Goal: Task Accomplishment & Management: Complete application form

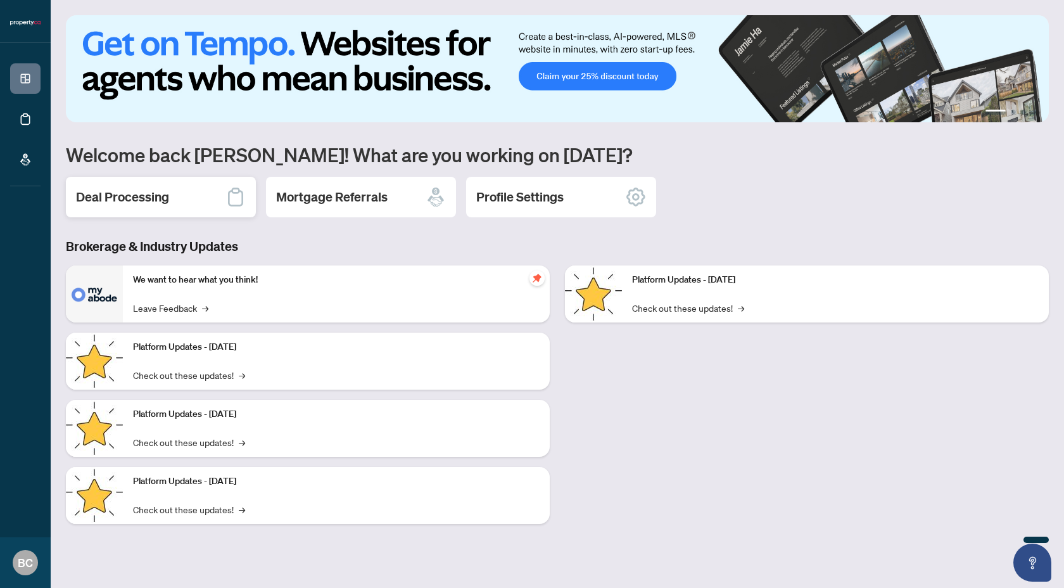
click at [152, 200] on h2 "Deal Processing" at bounding box center [122, 197] width 93 height 18
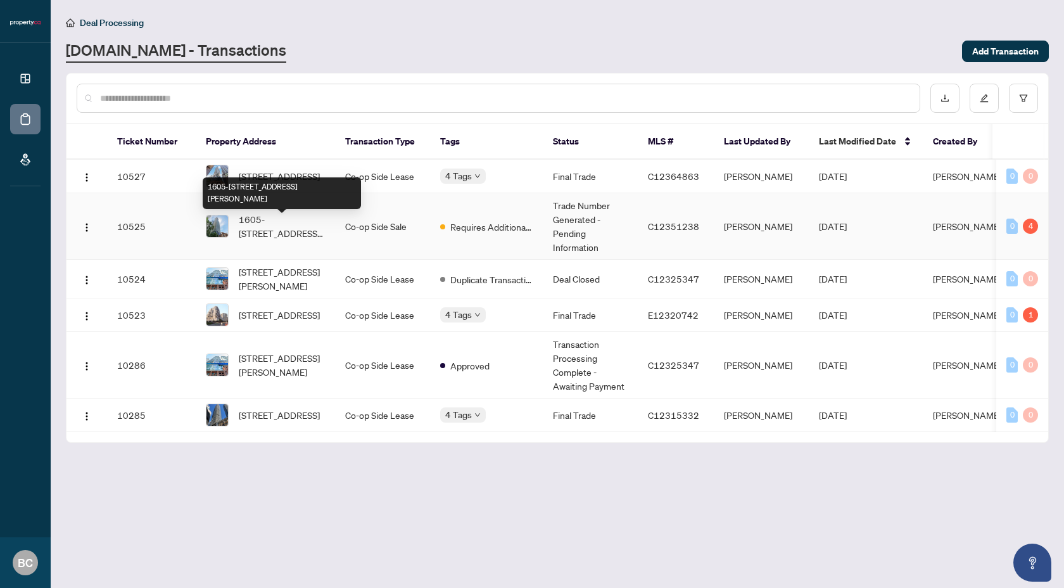
click at [291, 229] on span "1605-[STREET_ADDRESS][PERSON_NAME]" at bounding box center [282, 226] width 86 height 28
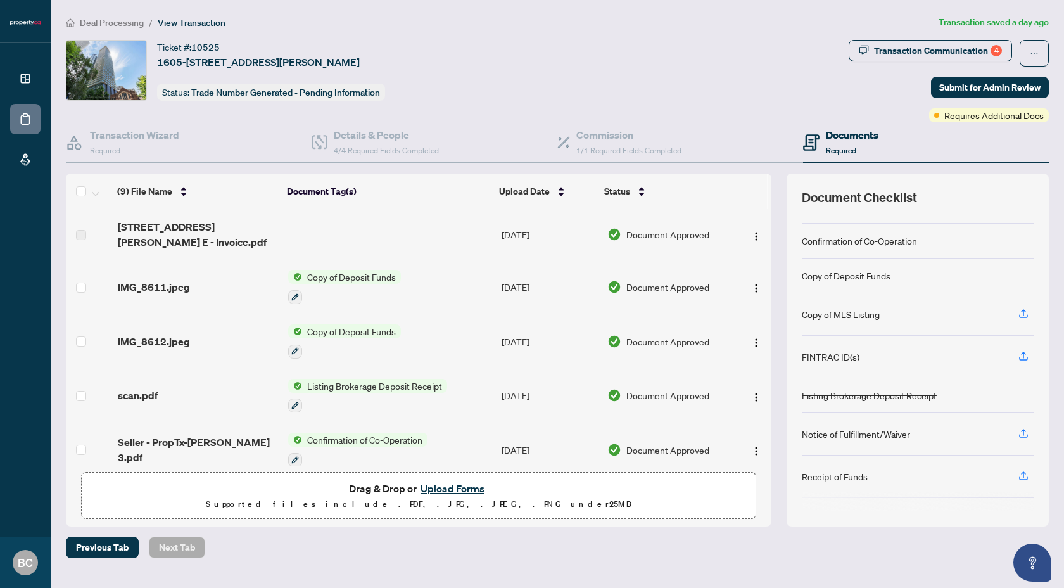
scroll to position [56, 0]
click at [992, 48] on div "4" at bounding box center [996, 50] width 11 height 11
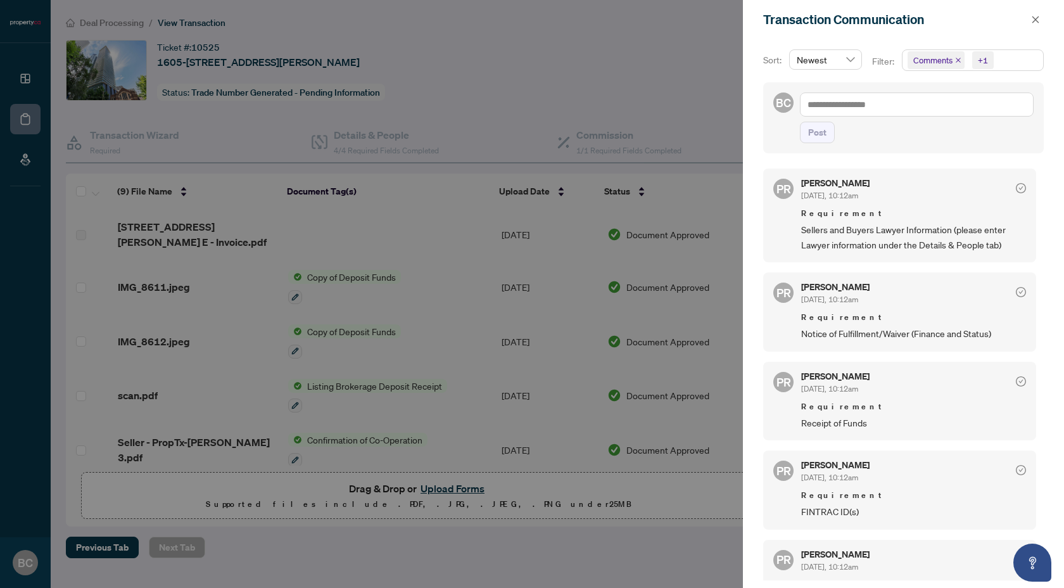
click at [481, 75] on div at bounding box center [532, 294] width 1064 height 588
click at [1036, 20] on icon "close" at bounding box center [1036, 19] width 7 height 7
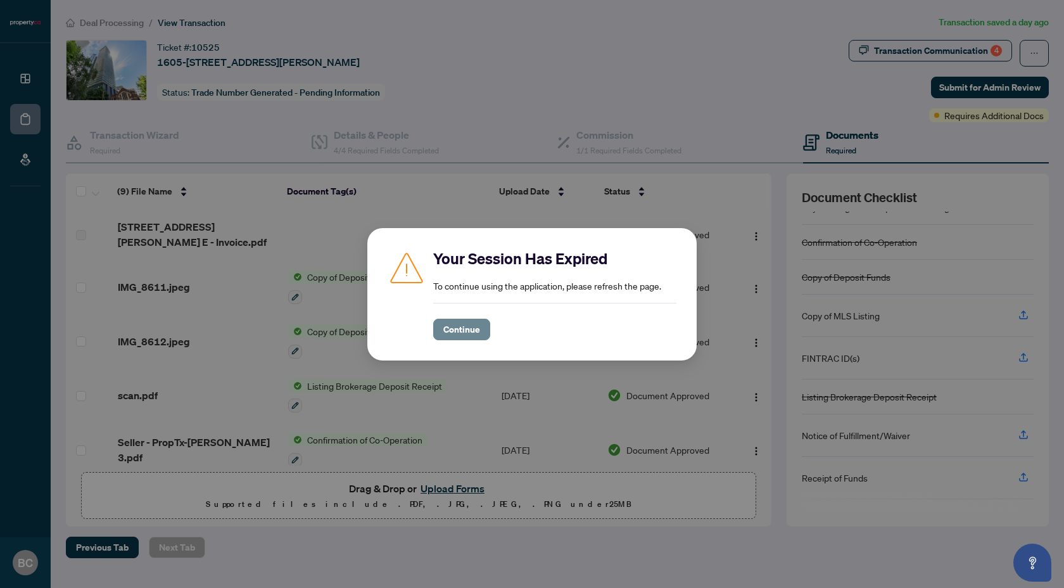
click at [467, 333] on span "Continue" at bounding box center [461, 329] width 37 height 20
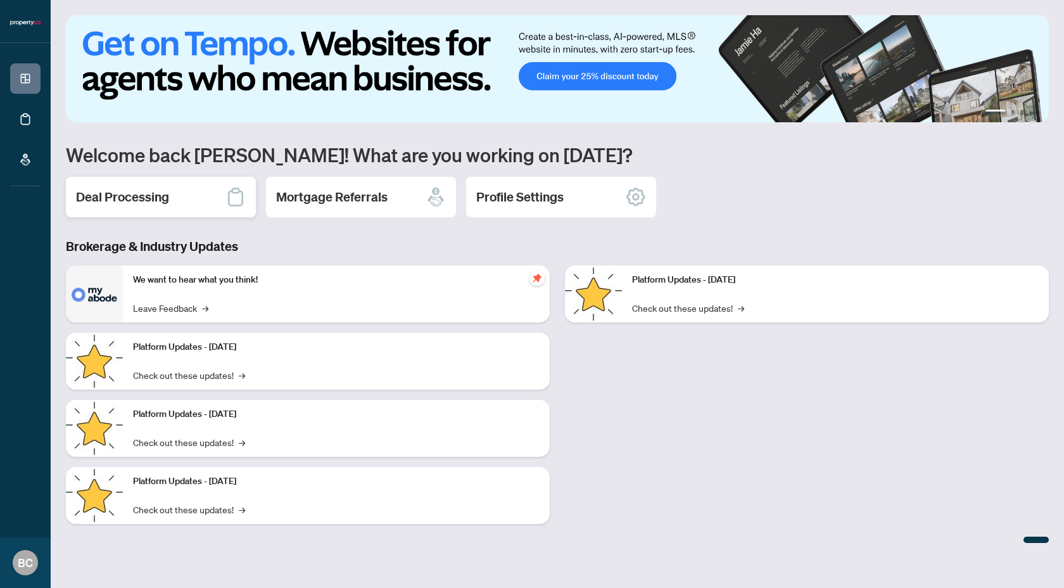
click at [156, 193] on h2 "Deal Processing" at bounding box center [122, 197] width 93 height 18
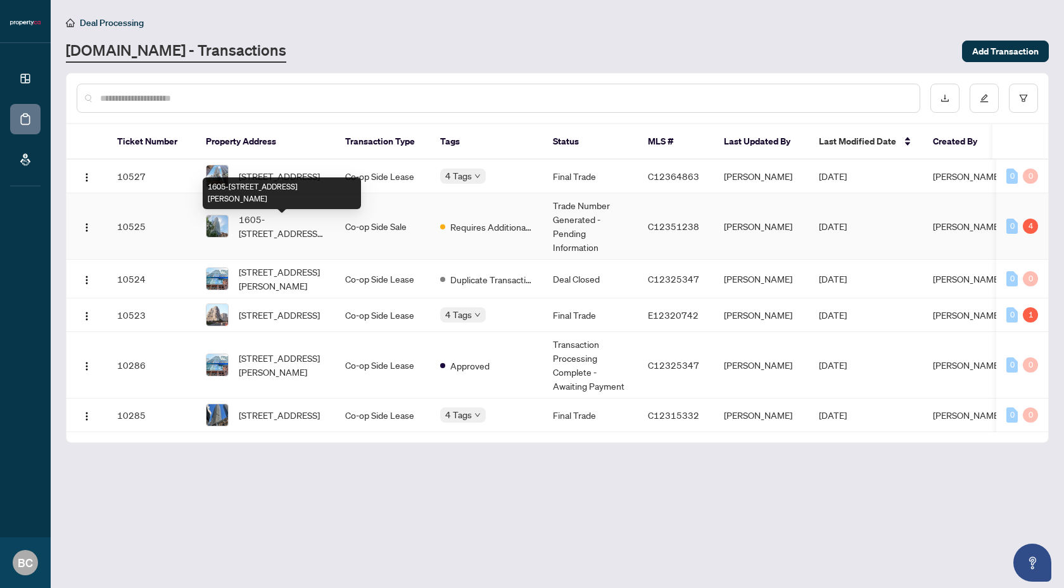
click at [277, 231] on span "1605-[STREET_ADDRESS][PERSON_NAME]" at bounding box center [282, 226] width 86 height 28
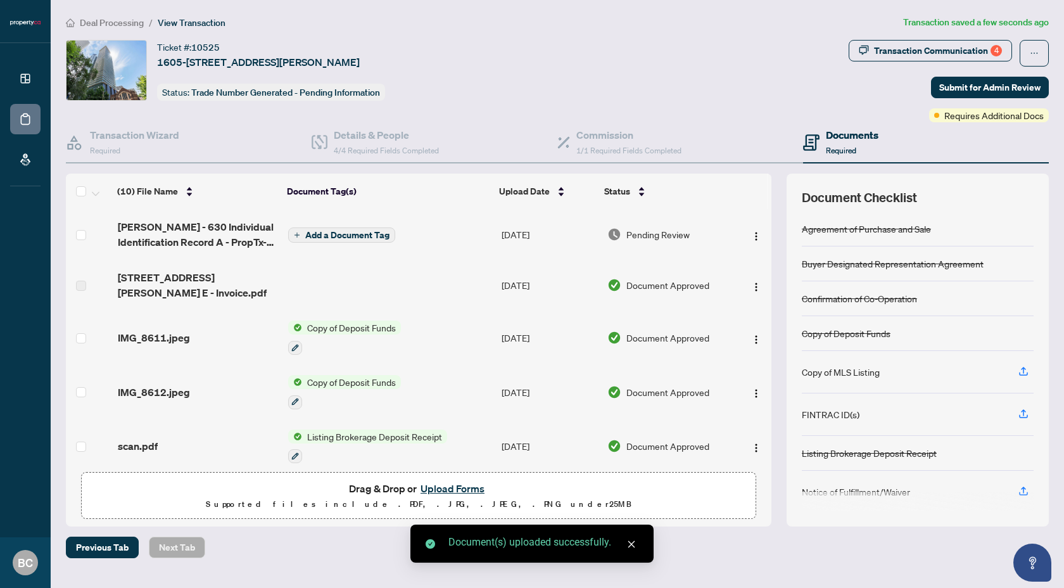
click at [350, 236] on span "Add a Document Tag" at bounding box center [347, 235] width 84 height 9
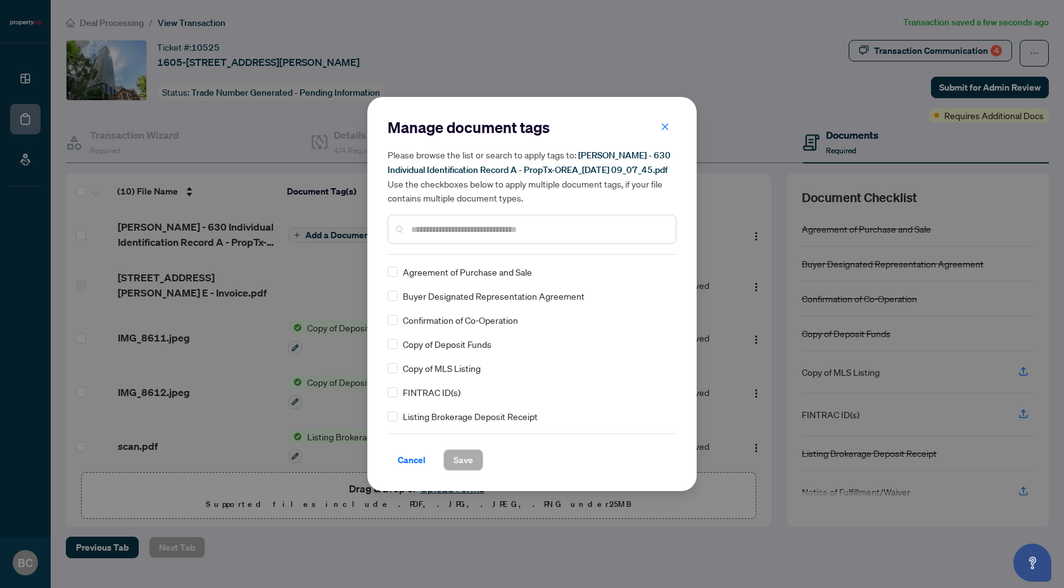
click at [427, 236] on input "text" at bounding box center [538, 229] width 255 height 14
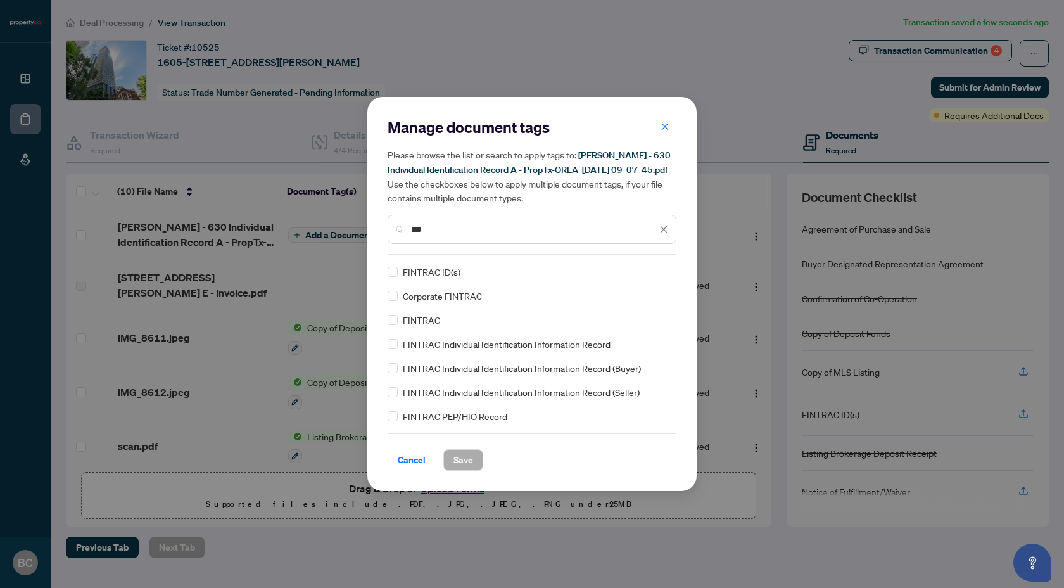
type input "***"
click at [467, 464] on span "Save" at bounding box center [464, 460] width 20 height 20
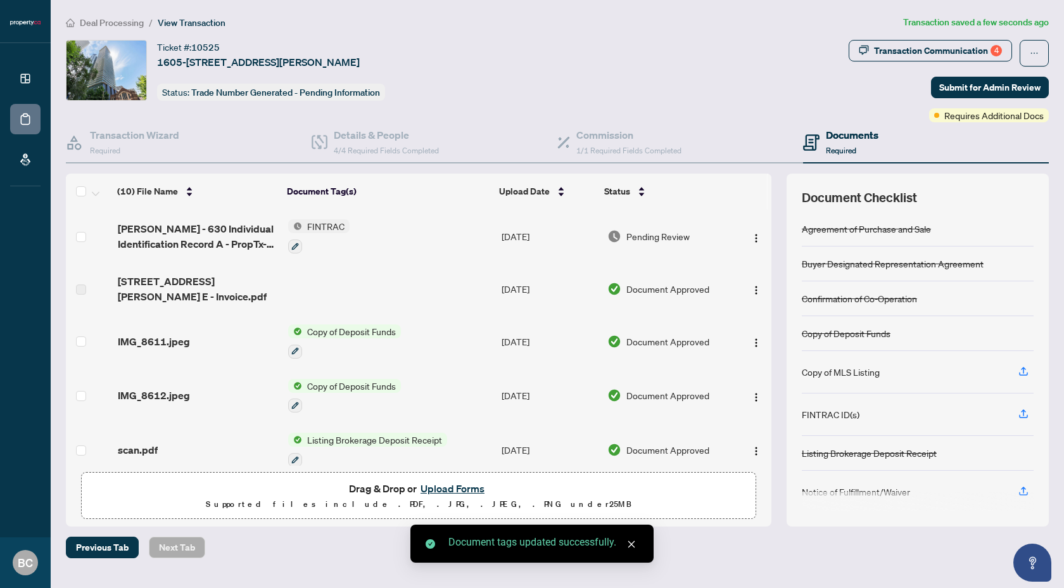
click at [911, 71] on div "Transaction Communication 4 Submit for Admin Review Requires Additional Docs" at bounding box center [949, 81] width 200 height 82
click at [911, 46] on div "Transaction Communication 4" at bounding box center [938, 51] width 128 height 20
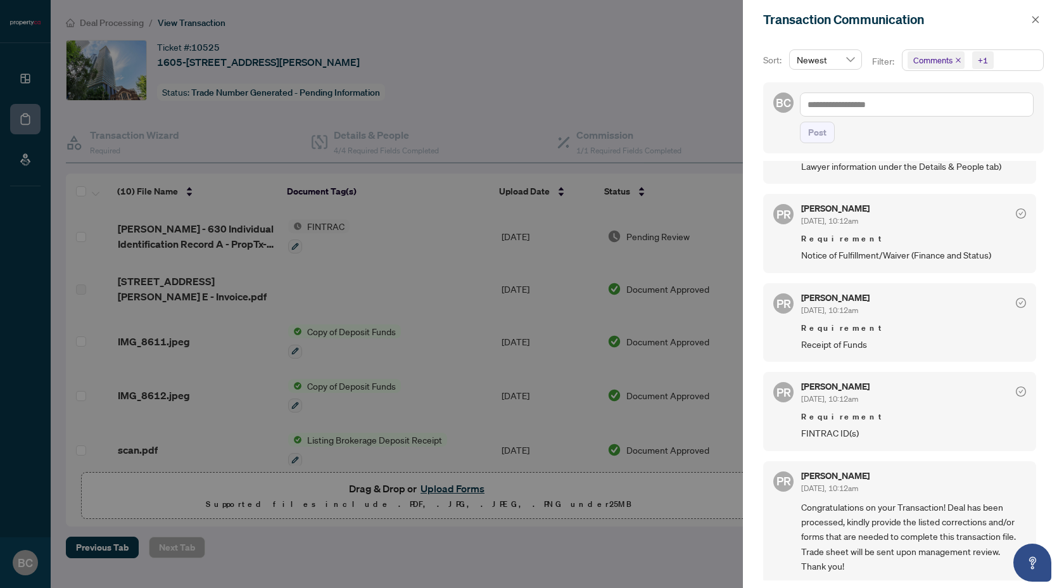
scroll to position [3, 0]
click at [1031, 23] on icon "close" at bounding box center [1035, 19] width 9 height 9
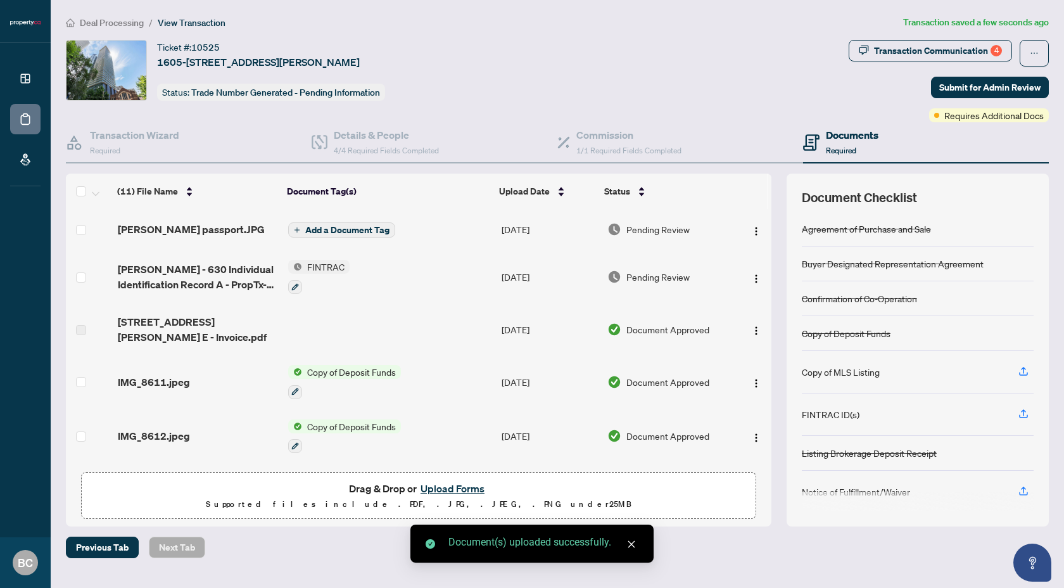
click at [343, 231] on span "Add a Document Tag" at bounding box center [347, 230] width 84 height 9
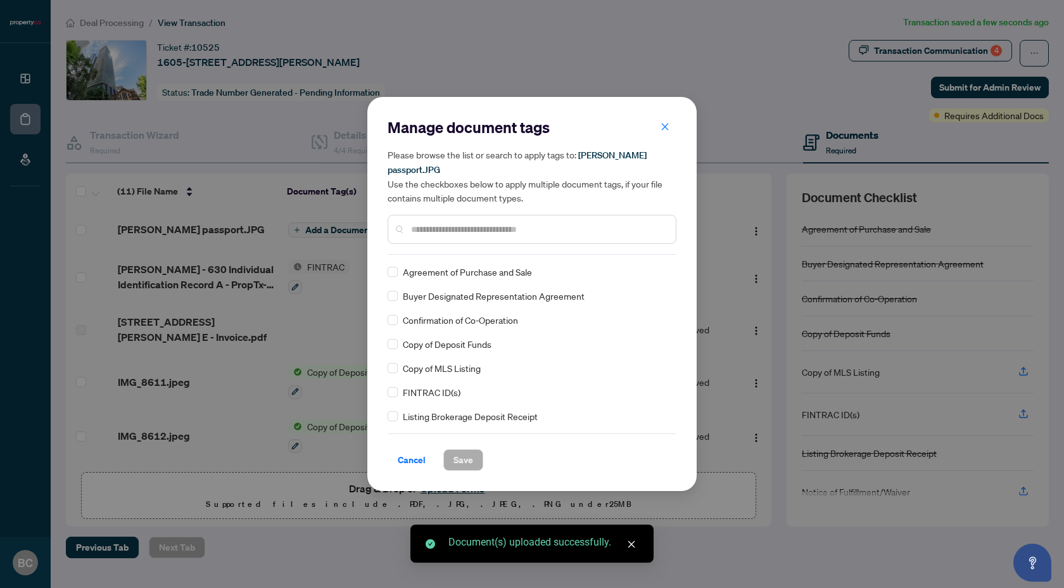
click at [426, 240] on div "Manage document tags Please browse the list or search to apply tags to: j ander…" at bounding box center [532, 185] width 289 height 137
click at [435, 227] on input "text" at bounding box center [538, 229] width 255 height 14
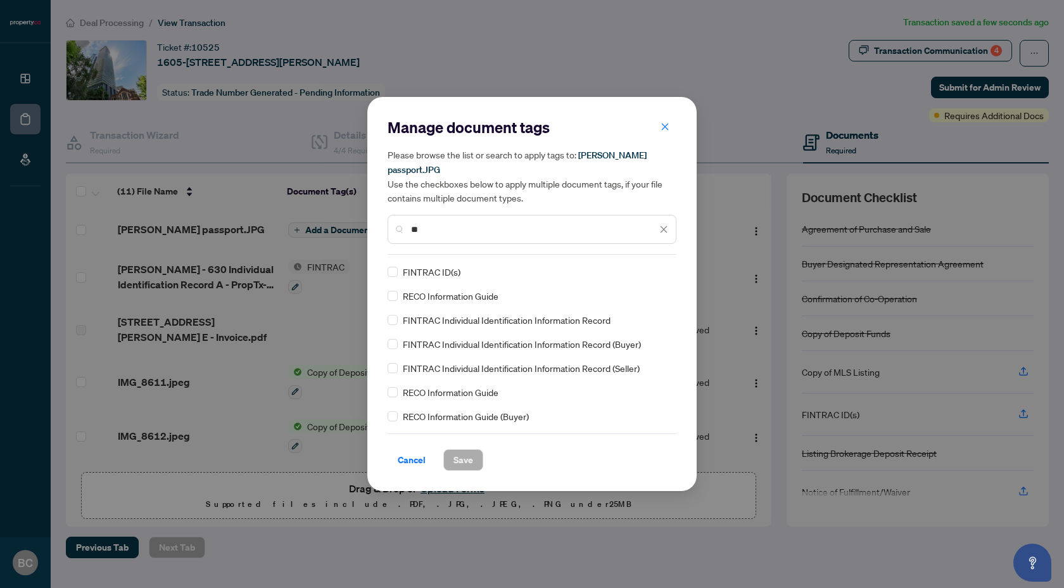
type input "**"
click at [460, 450] on span "Save" at bounding box center [464, 460] width 20 height 20
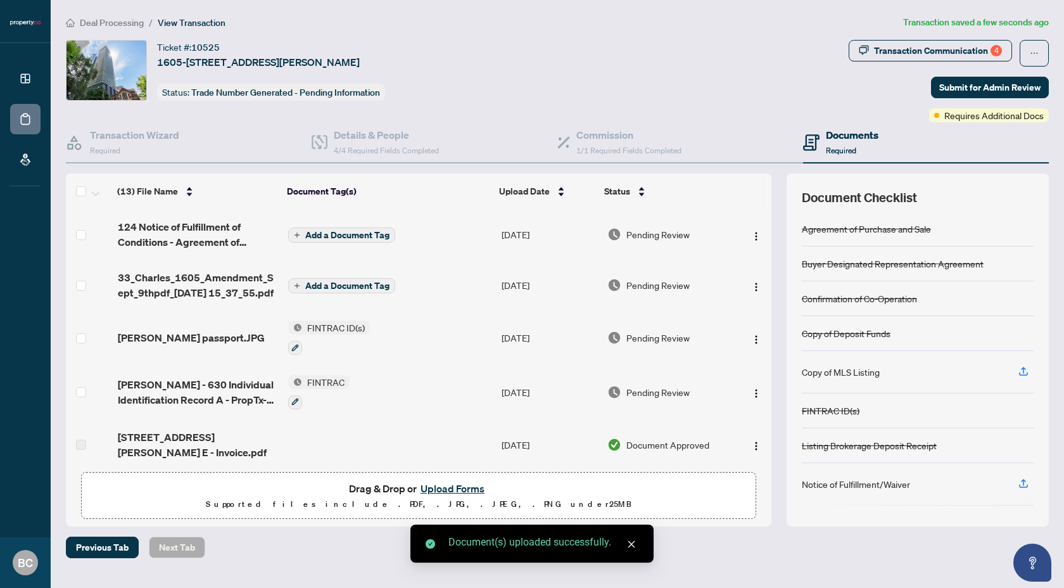
click at [369, 288] on span "Add a Document Tag" at bounding box center [347, 285] width 84 height 9
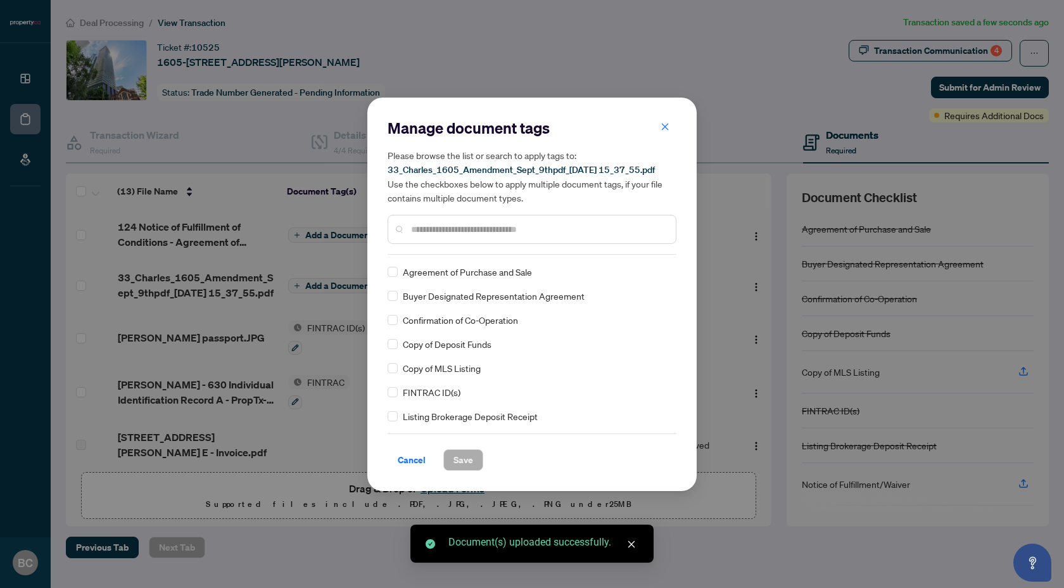
click at [448, 234] on input "text" at bounding box center [538, 229] width 255 height 14
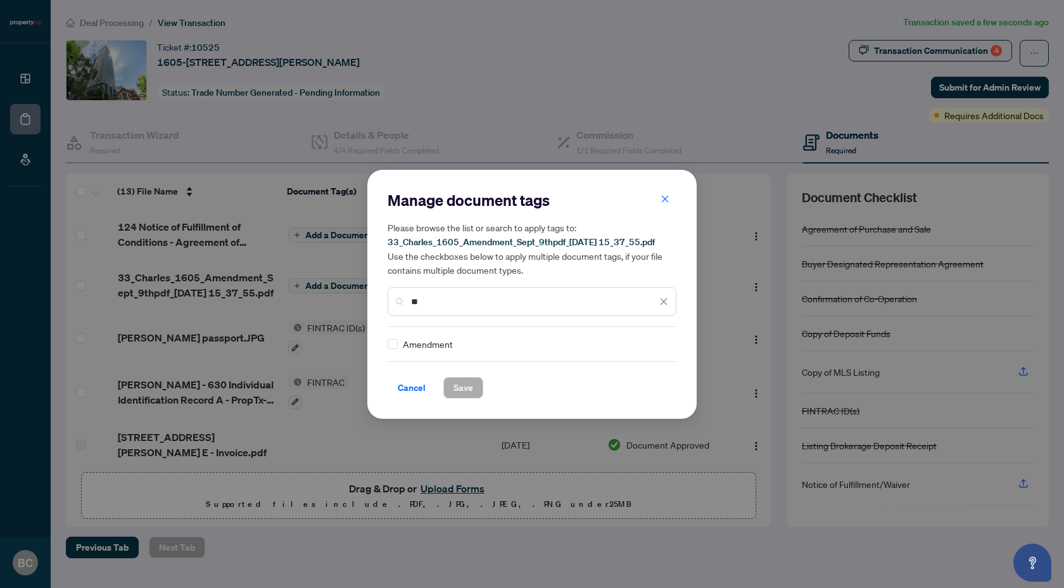
type input "**"
click at [461, 386] on span "Save" at bounding box center [464, 388] width 20 height 20
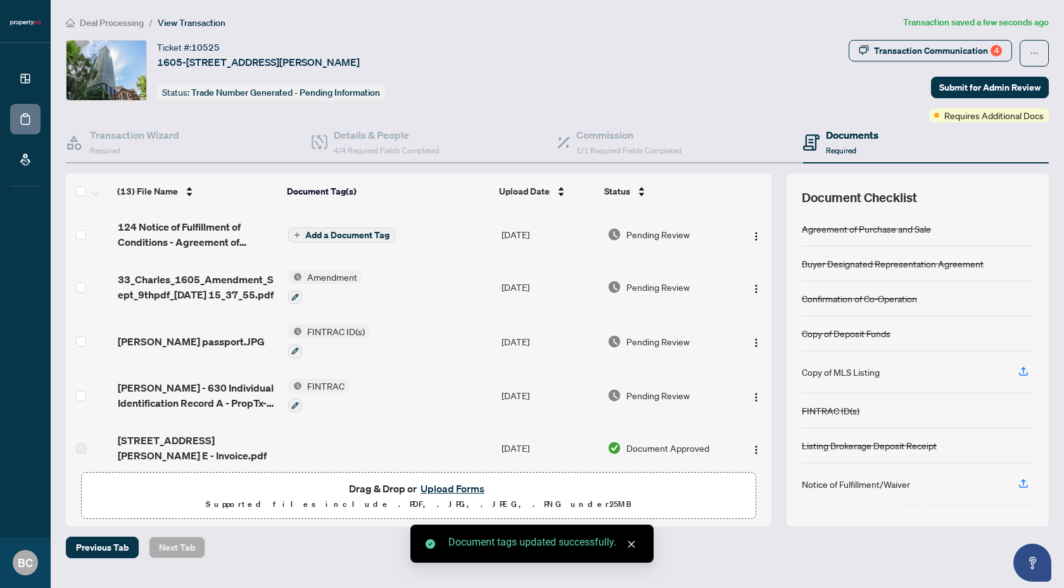
click at [357, 231] on span "Add a Document Tag" at bounding box center [347, 235] width 84 height 9
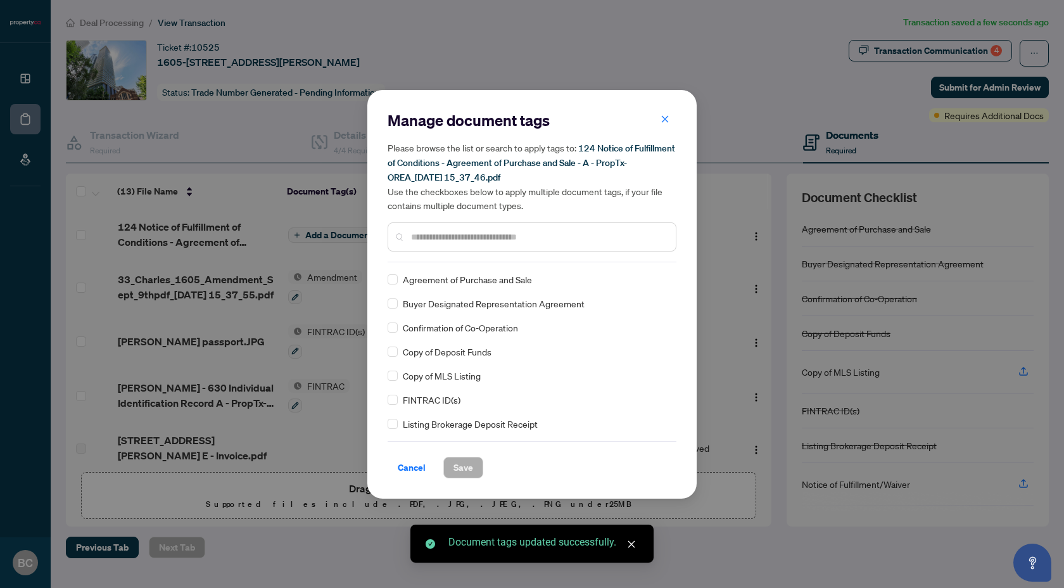
click at [435, 239] on input "text" at bounding box center [538, 237] width 255 height 14
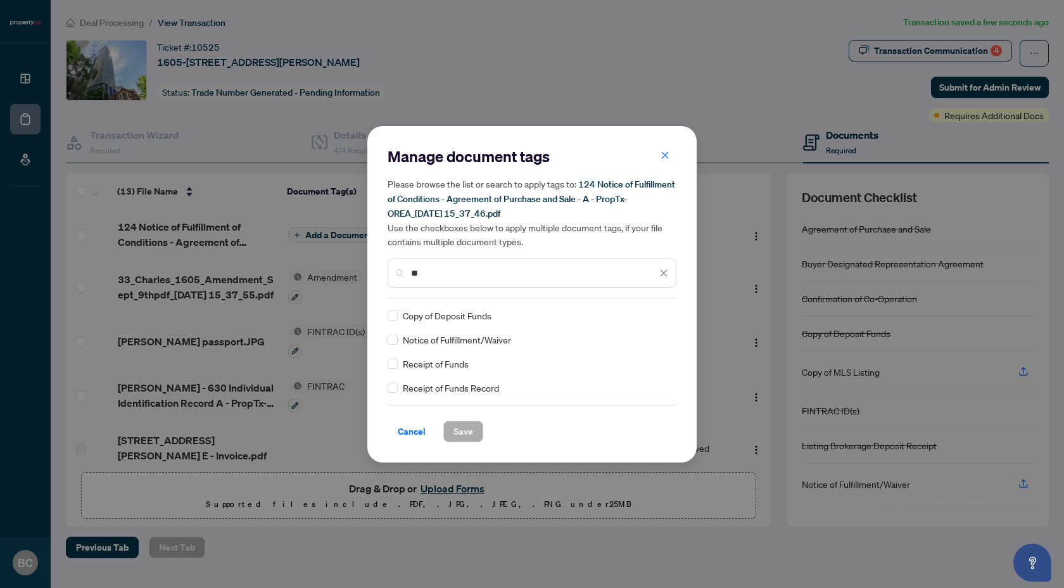
type input "**"
click at [398, 340] on div "Notice of Fulfillment/Waiver" at bounding box center [528, 340] width 281 height 14
click at [457, 424] on span "Save" at bounding box center [464, 431] width 20 height 20
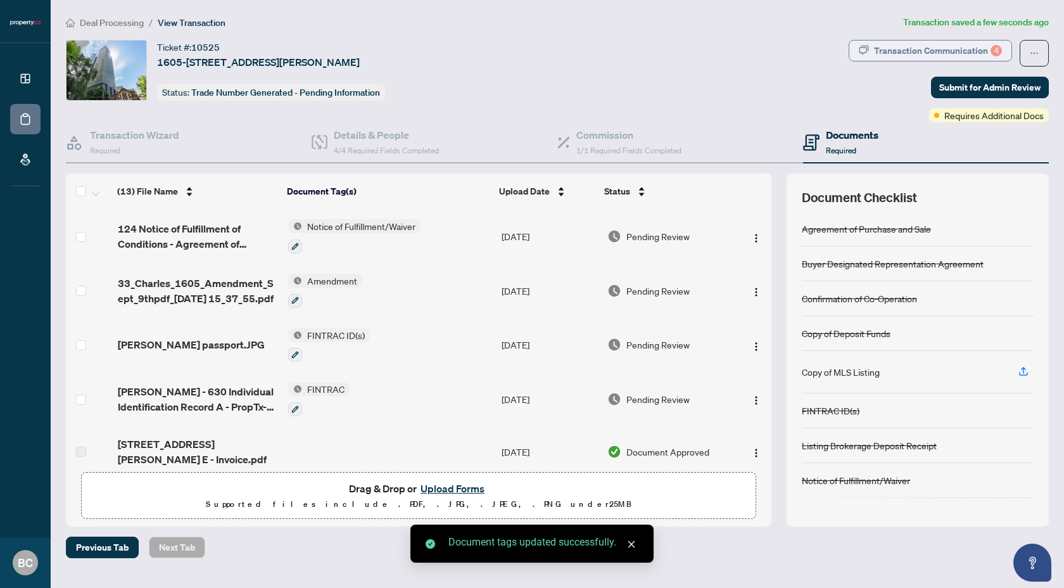
click at [910, 52] on div "Transaction Communication 4" at bounding box center [938, 51] width 128 height 20
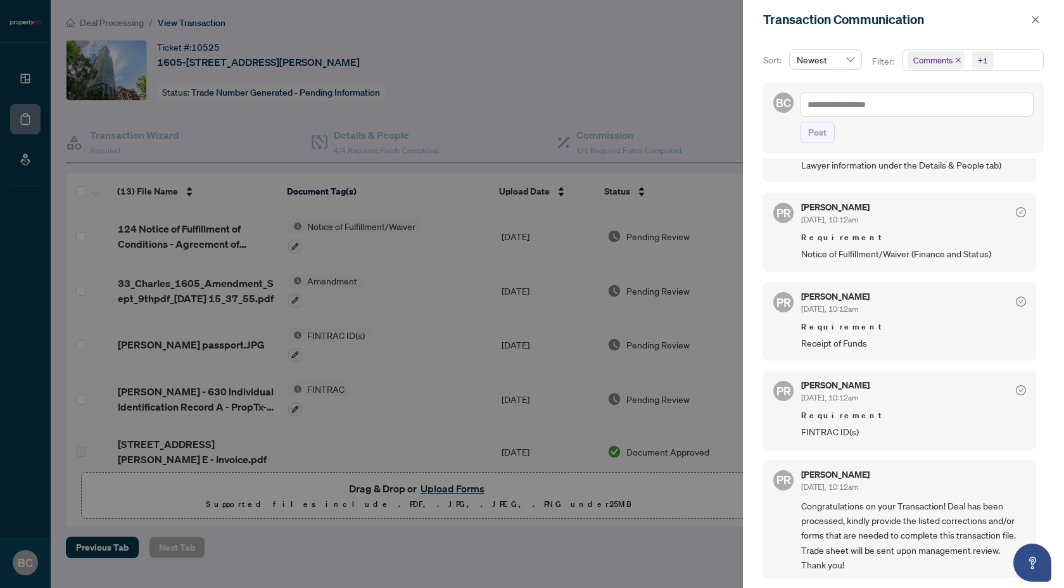
scroll to position [79, 0]
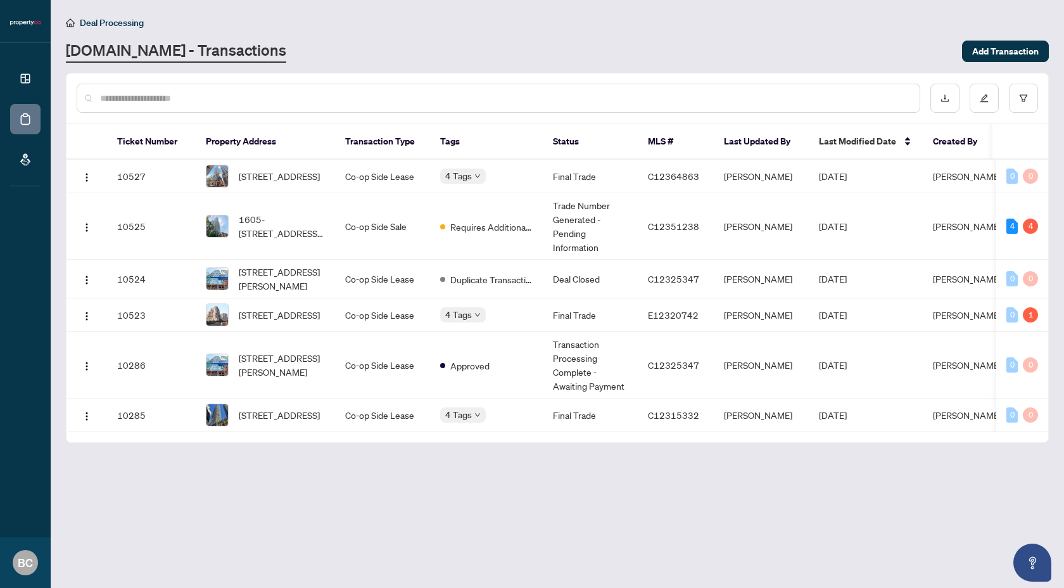
click at [575, 65] on main "Deal Processing Property.ca - Transactions Add Transaction Ticket Number Proper…" at bounding box center [558, 294] width 1014 height 588
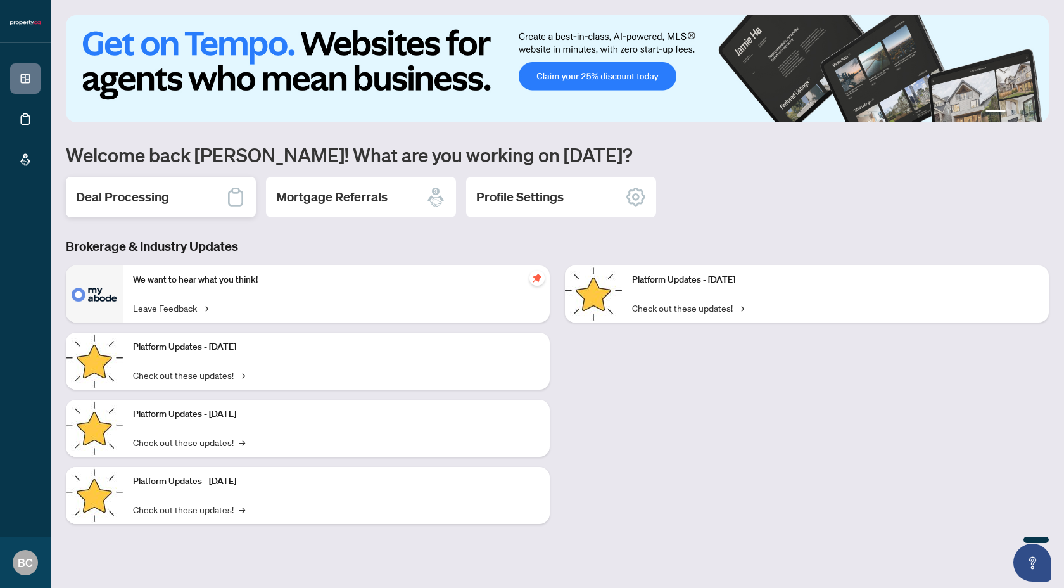
click at [162, 196] on h2 "Deal Processing" at bounding box center [122, 197] width 93 height 18
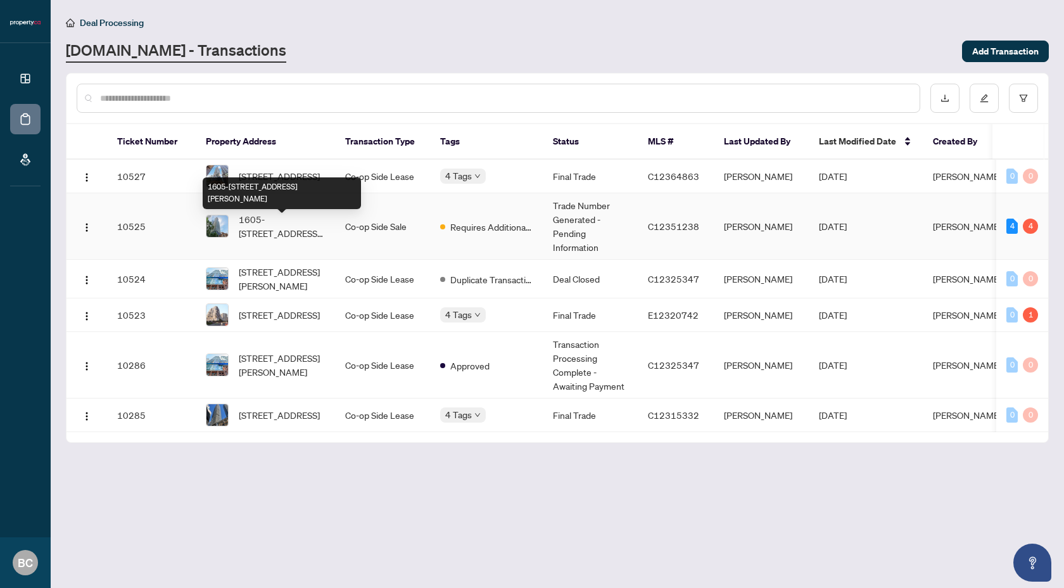
click at [264, 220] on span "1605-[STREET_ADDRESS][PERSON_NAME]" at bounding box center [282, 226] width 86 height 28
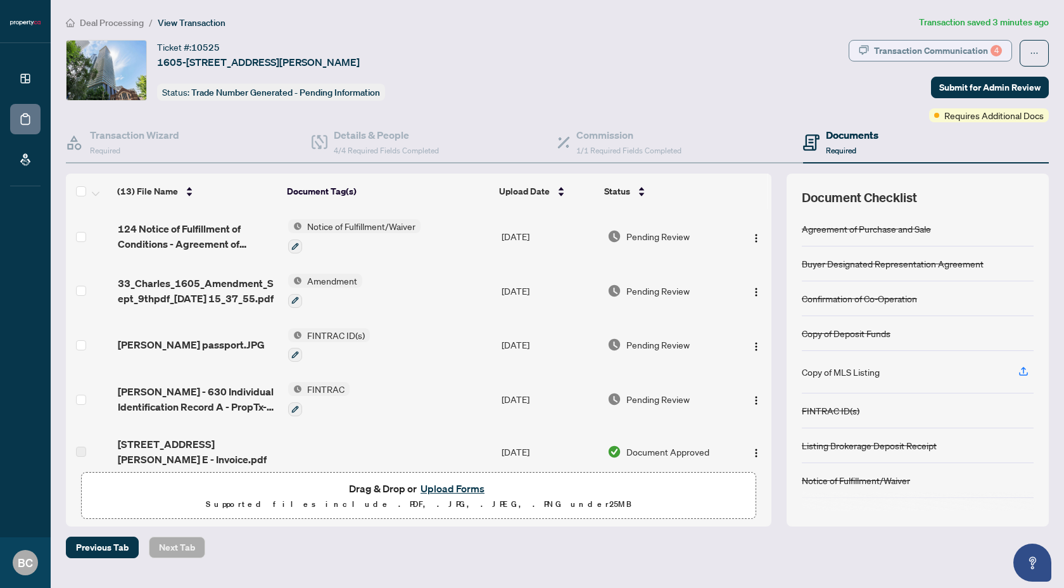
click at [943, 53] on div "Transaction Communication 4" at bounding box center [938, 51] width 128 height 20
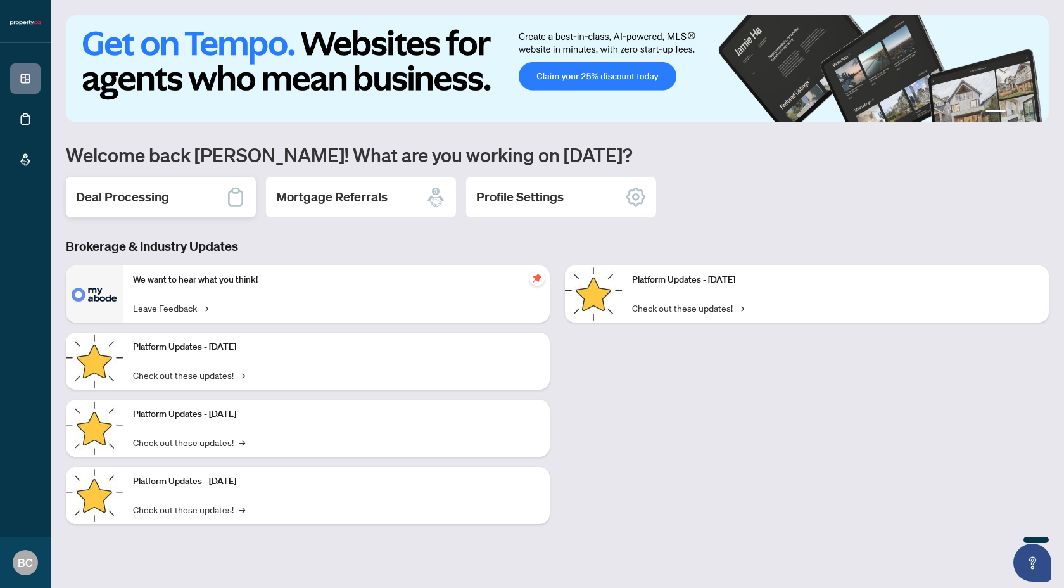
drag, startPoint x: 189, startPoint y: 203, endPoint x: 189, endPoint y: 214, distance: 11.4
click at [189, 214] on div "Deal Processing" at bounding box center [161, 197] width 190 height 41
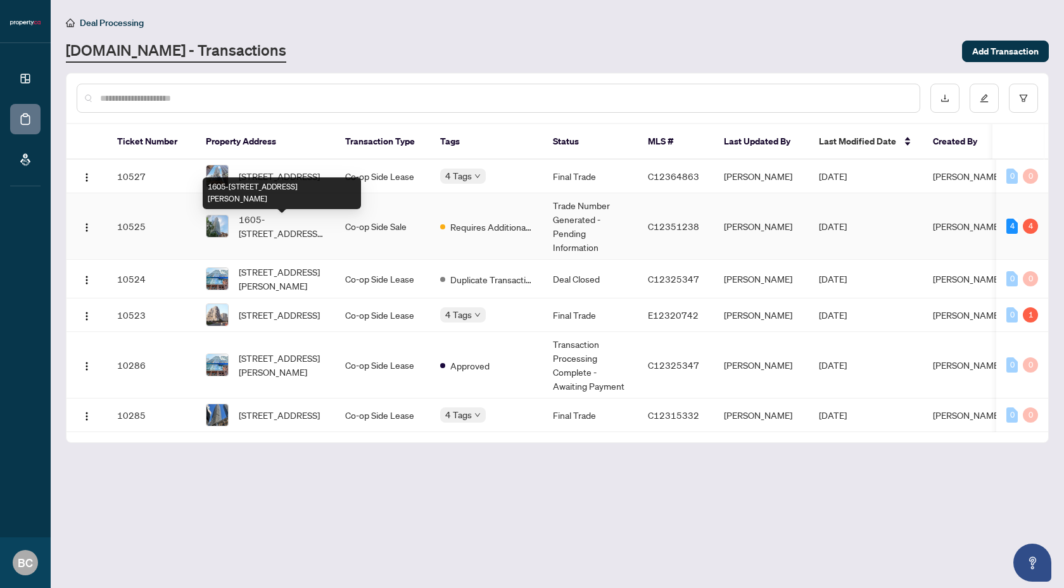
click at [280, 226] on span "1605-[STREET_ADDRESS][PERSON_NAME]" at bounding box center [282, 226] width 86 height 28
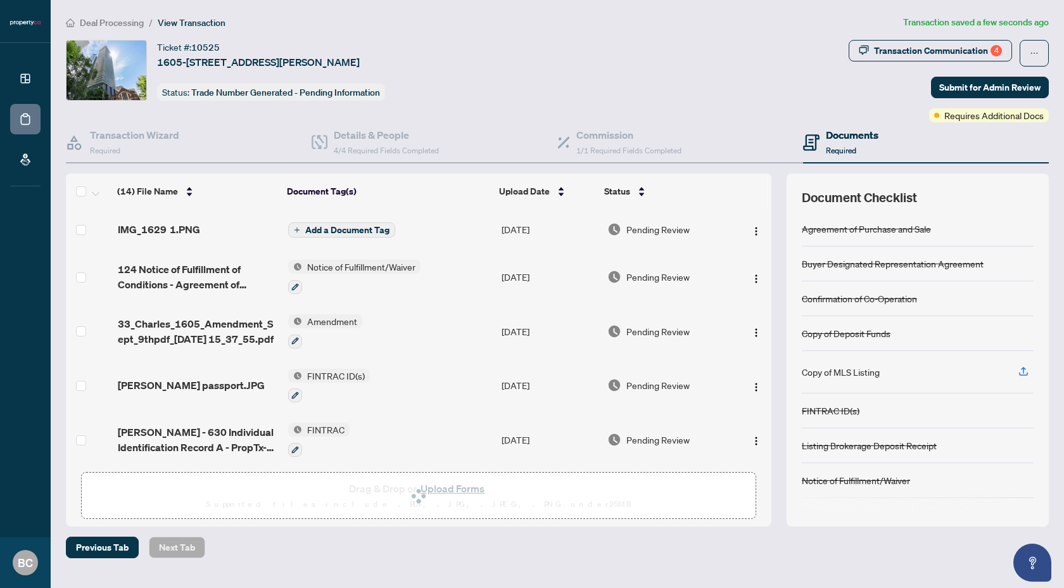
click at [354, 229] on span "Add a Document Tag" at bounding box center [347, 230] width 84 height 9
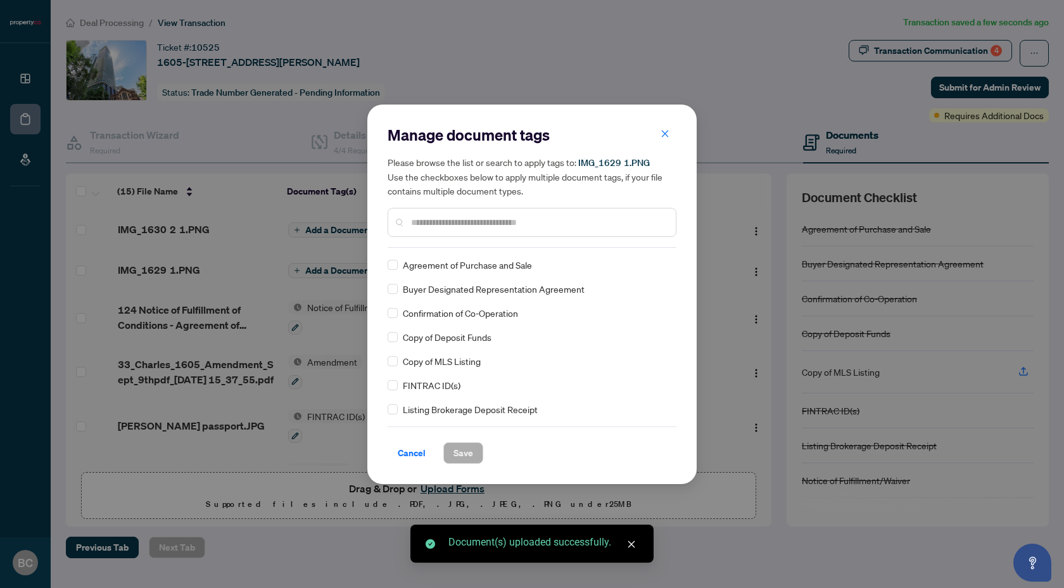
click at [444, 226] on input "text" at bounding box center [538, 222] width 255 height 14
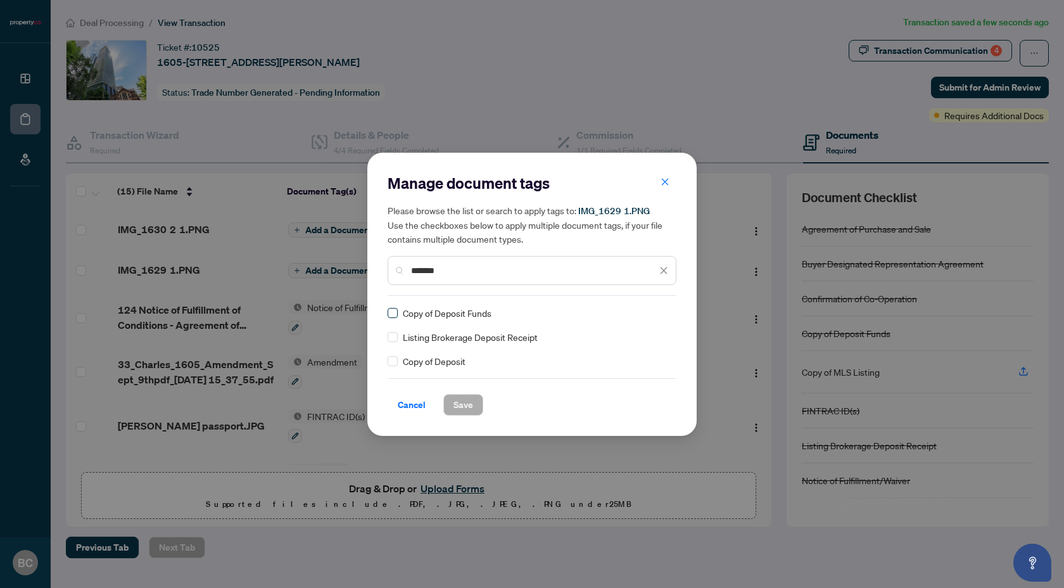
type input "*******"
click at [469, 407] on span "Save" at bounding box center [464, 405] width 20 height 20
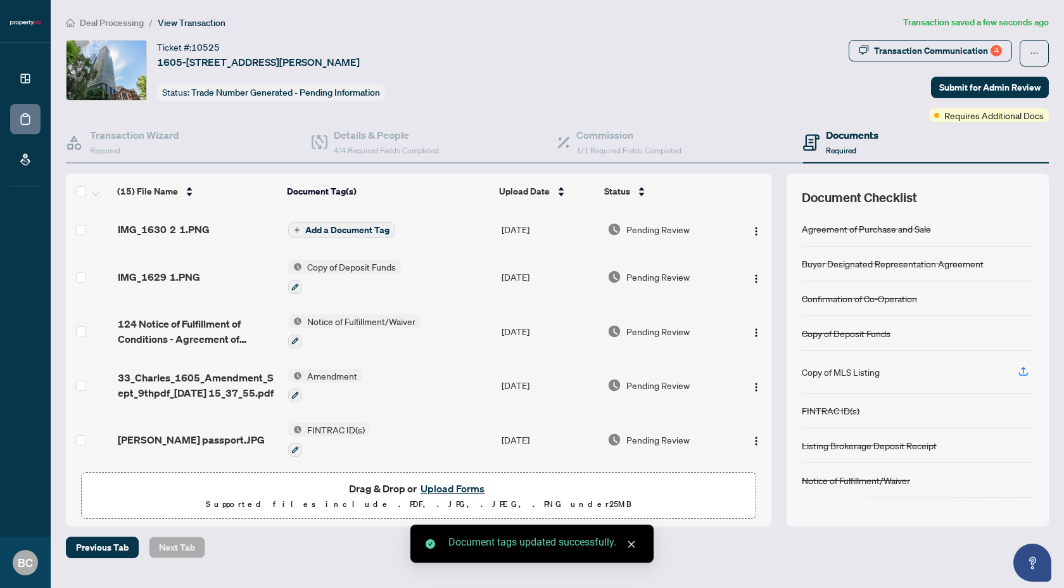
click at [350, 232] on span "Add a Document Tag" at bounding box center [347, 230] width 84 height 9
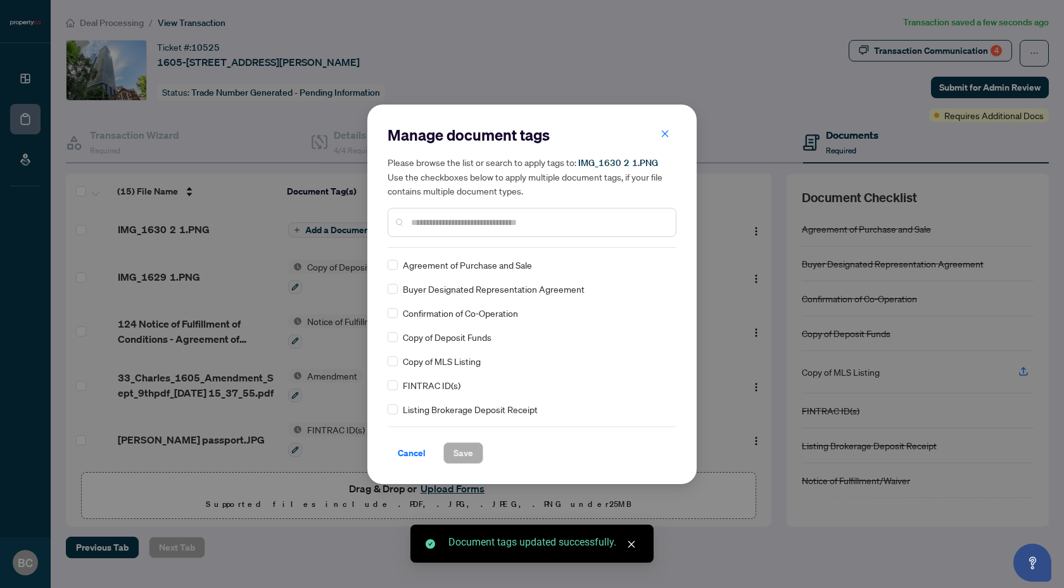
click at [421, 212] on div at bounding box center [532, 222] width 289 height 29
click at [436, 219] on input "text" at bounding box center [538, 222] width 255 height 14
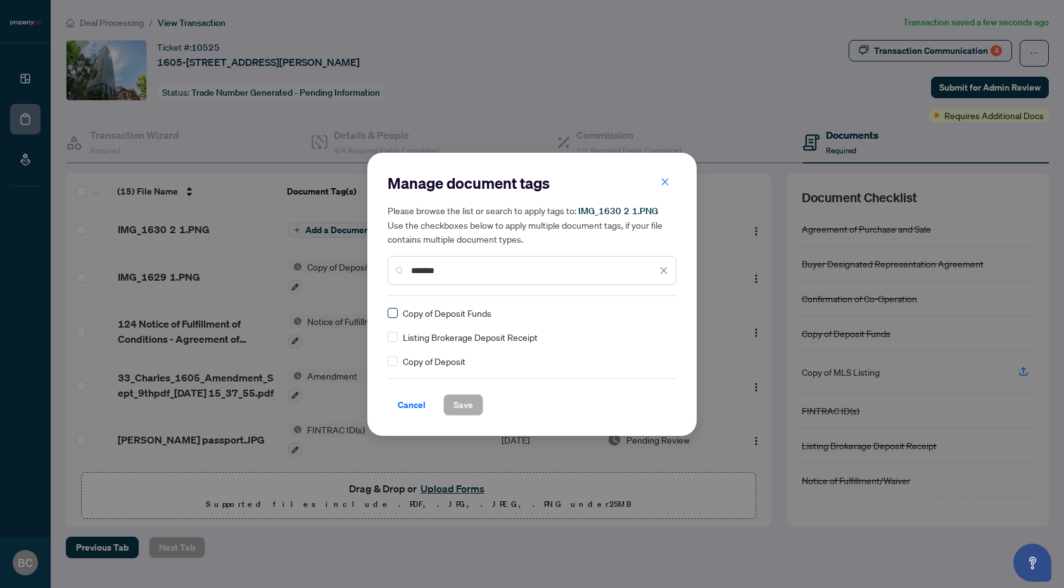
type input "*******"
click at [455, 402] on span "Save" at bounding box center [464, 405] width 20 height 20
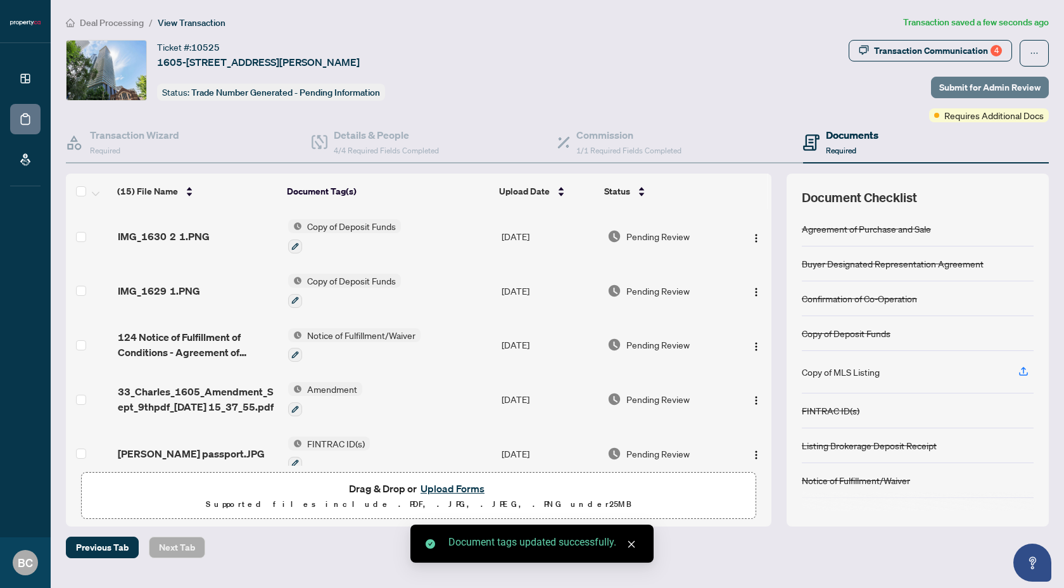
click at [986, 89] on span "Submit for Admin Review" at bounding box center [989, 87] width 101 height 20
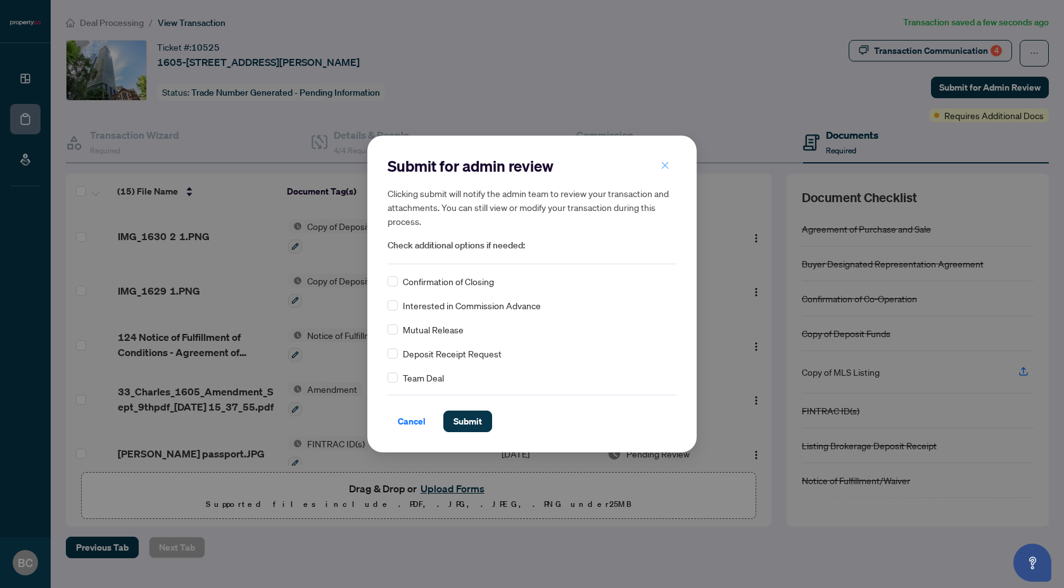
click at [664, 168] on icon "close" at bounding box center [665, 165] width 9 height 9
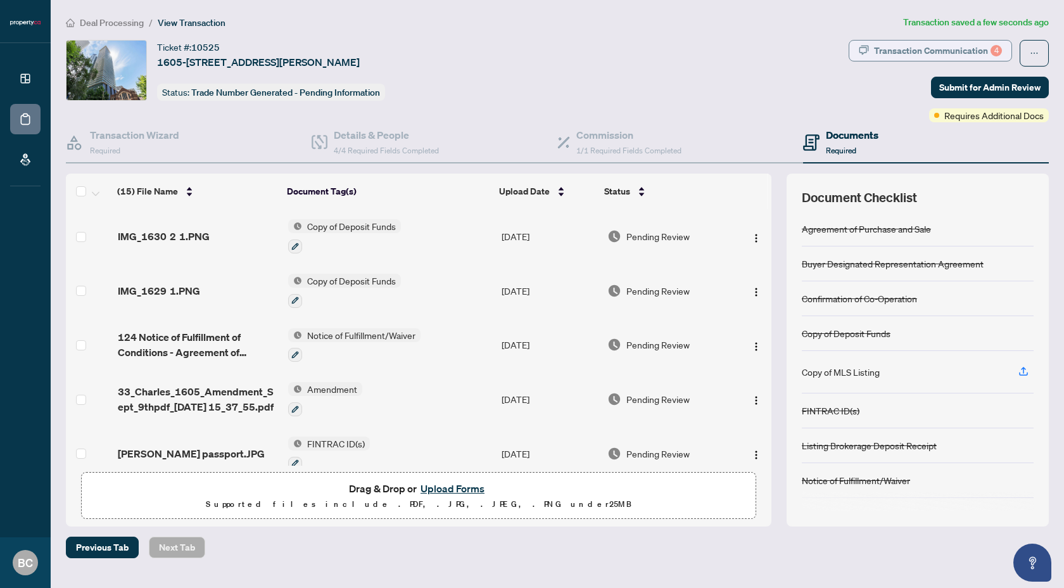
click at [916, 47] on div "Transaction Communication 4" at bounding box center [938, 51] width 128 height 20
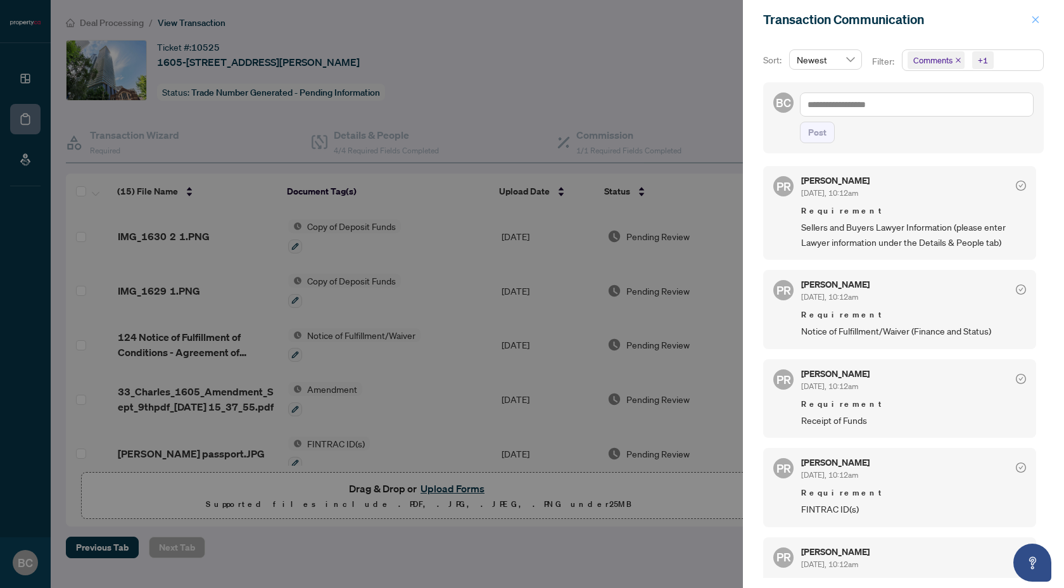
click at [1034, 20] on icon "close" at bounding box center [1035, 19] width 9 height 9
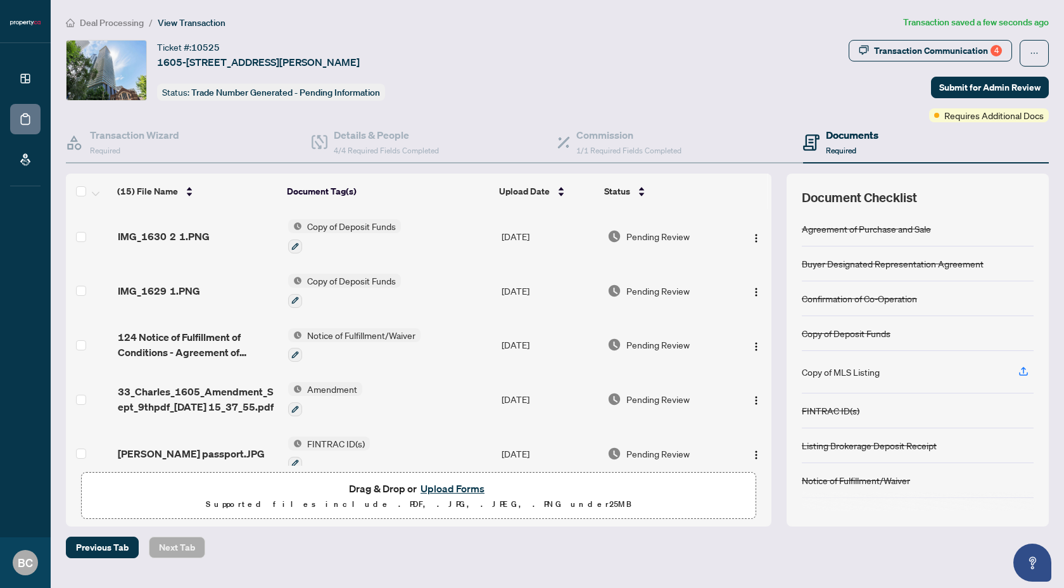
click at [616, 118] on div "Ticket #: 10525 1605-33 Charles St, Toronto, Ontario M4Y 0A2, Canada Status: Tr…" at bounding box center [454, 81] width 783 height 82
click at [606, 144] on div "Commission 1/1 Required Fields Completed" at bounding box center [628, 142] width 105 height 30
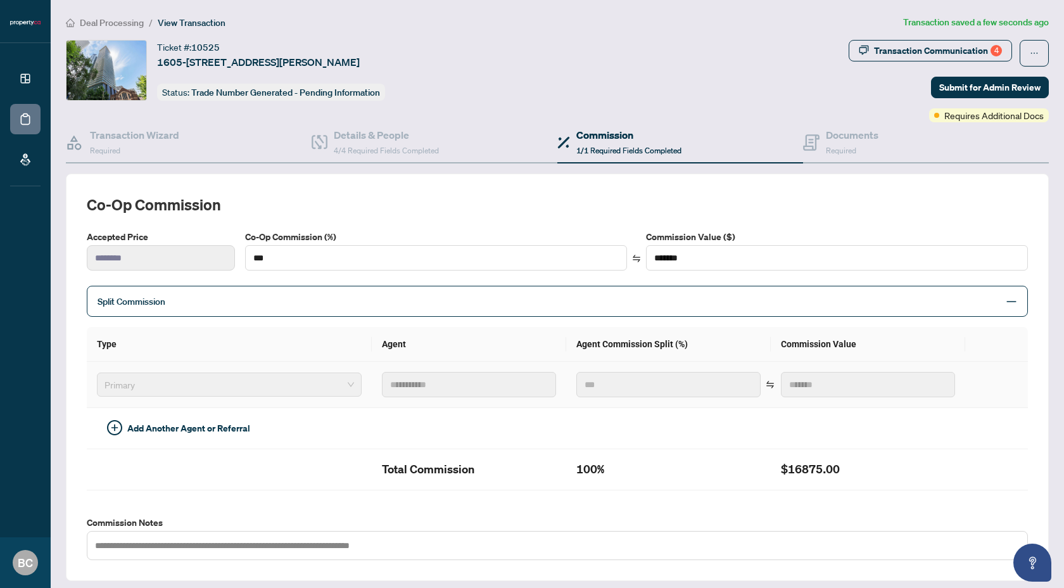
scroll to position [22, 0]
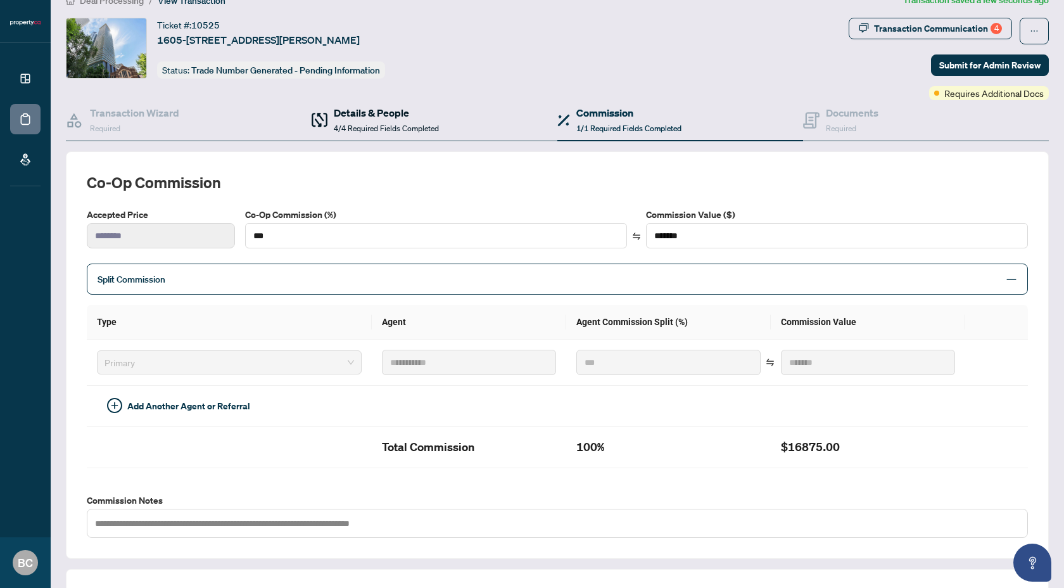
click at [419, 124] on span "4/4 Required Fields Completed" at bounding box center [386, 129] width 105 height 10
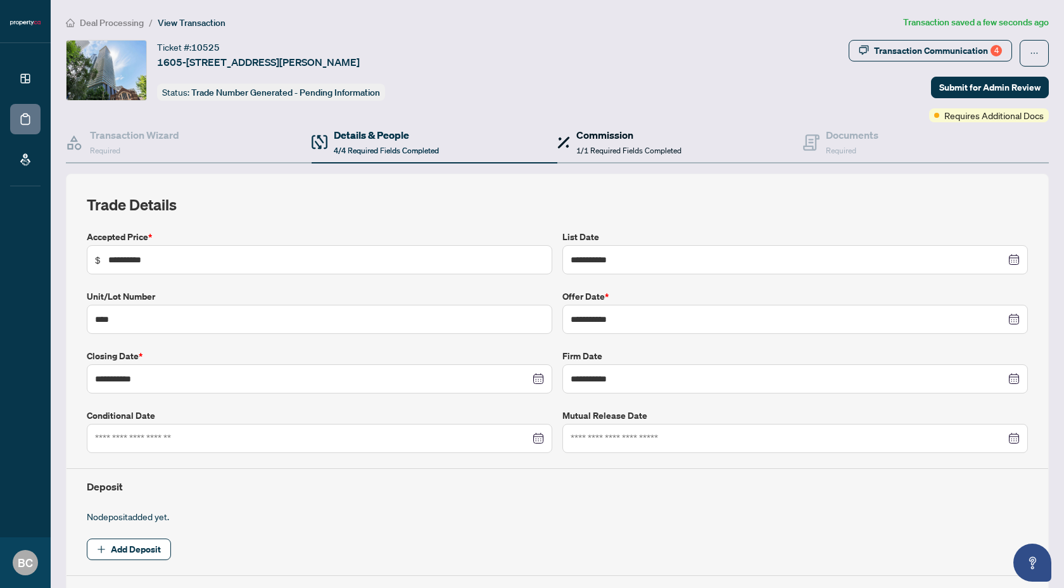
click at [635, 146] on span "1/1 Required Fields Completed" at bounding box center [628, 151] width 105 height 10
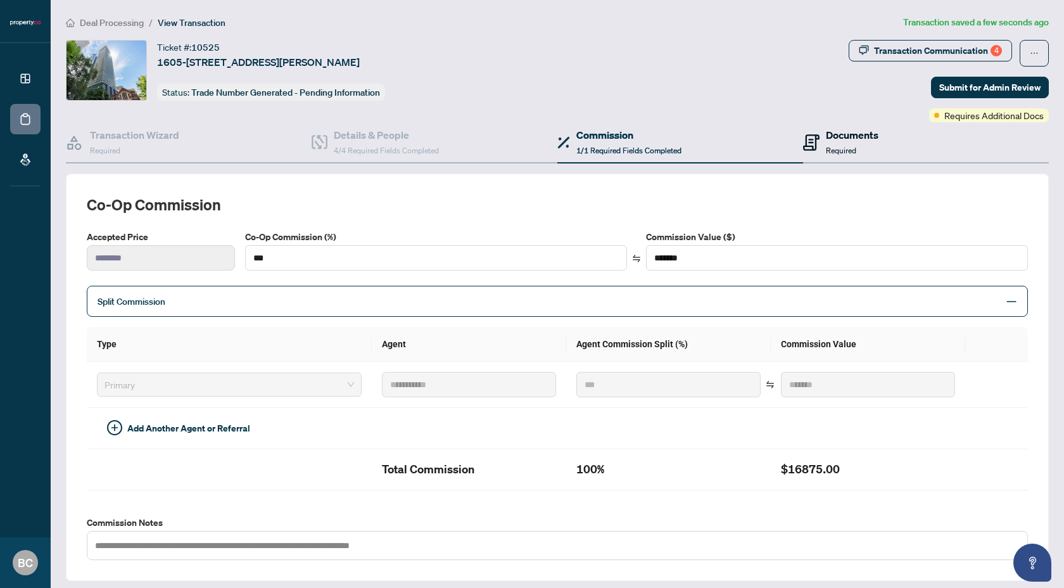
drag, startPoint x: 846, startPoint y: 138, endPoint x: 715, endPoint y: 165, distance: 133.3
click at [846, 138] on h4 "Documents" at bounding box center [852, 134] width 53 height 15
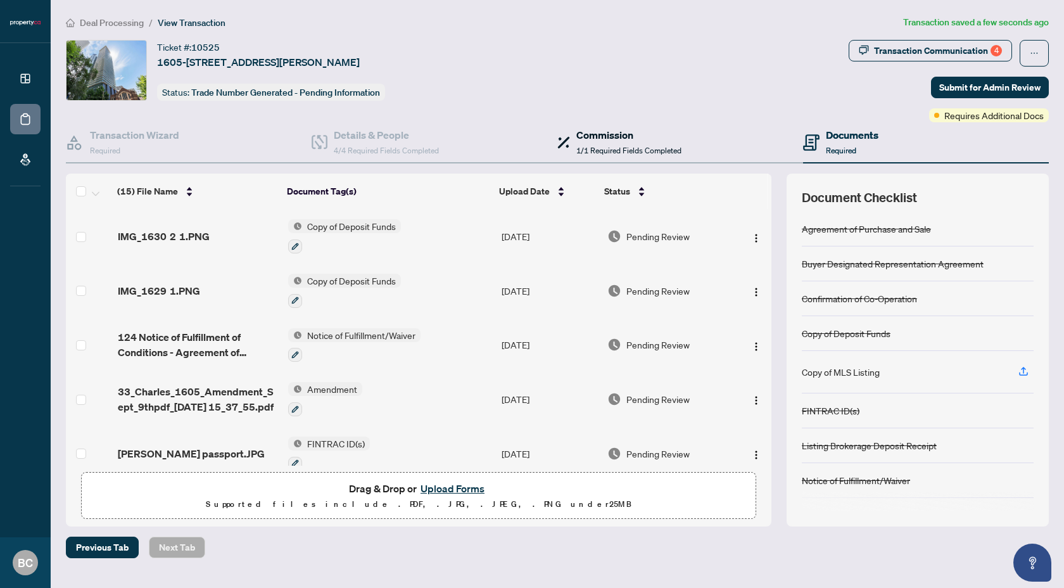
click at [595, 146] on span "1/1 Required Fields Completed" at bounding box center [628, 151] width 105 height 10
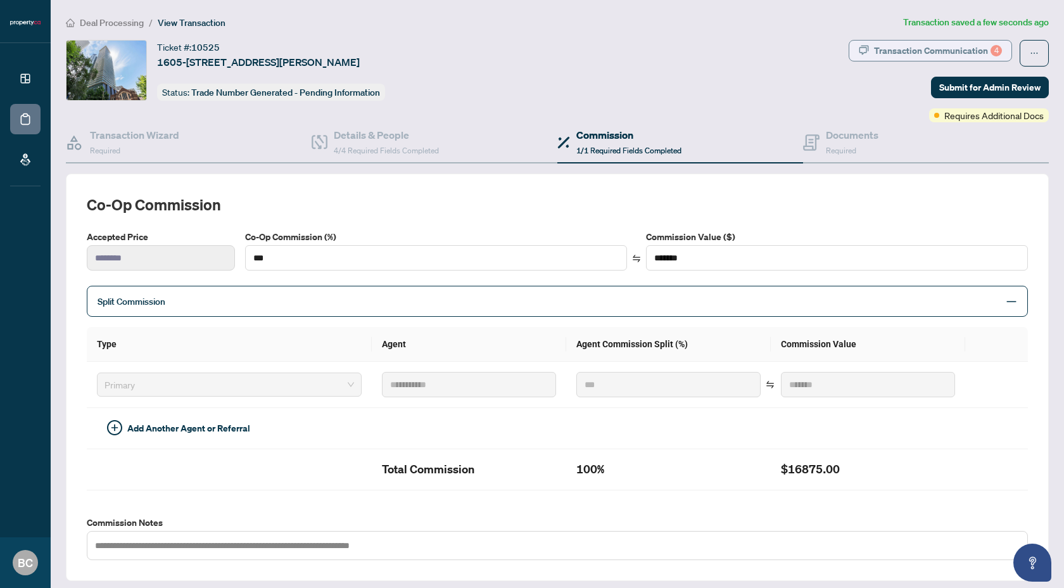
click at [903, 56] on div "Transaction Communication 4" at bounding box center [938, 51] width 128 height 20
type textarea "**********"
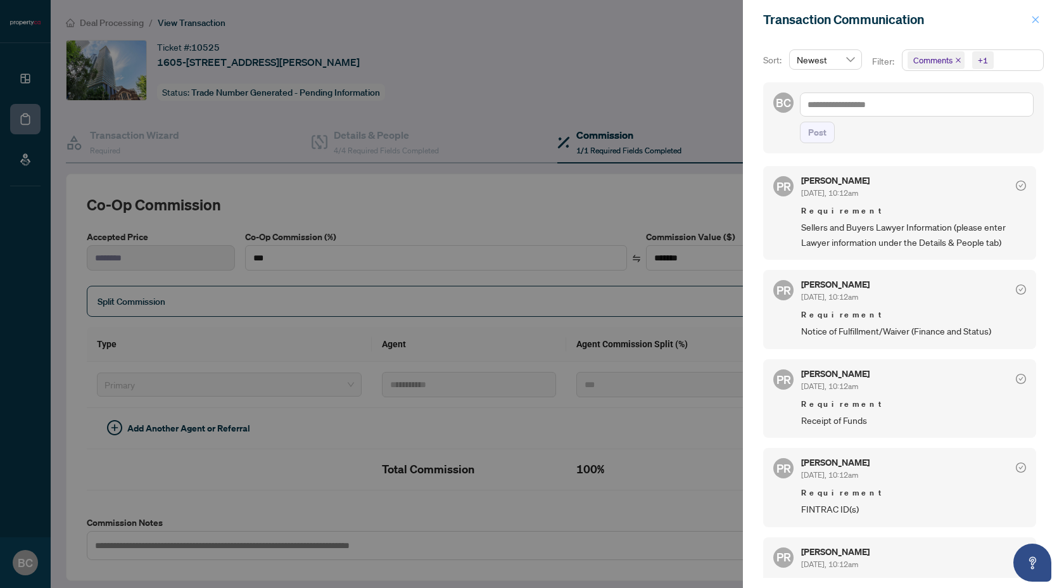
click at [1034, 23] on icon "close" at bounding box center [1035, 19] width 9 height 9
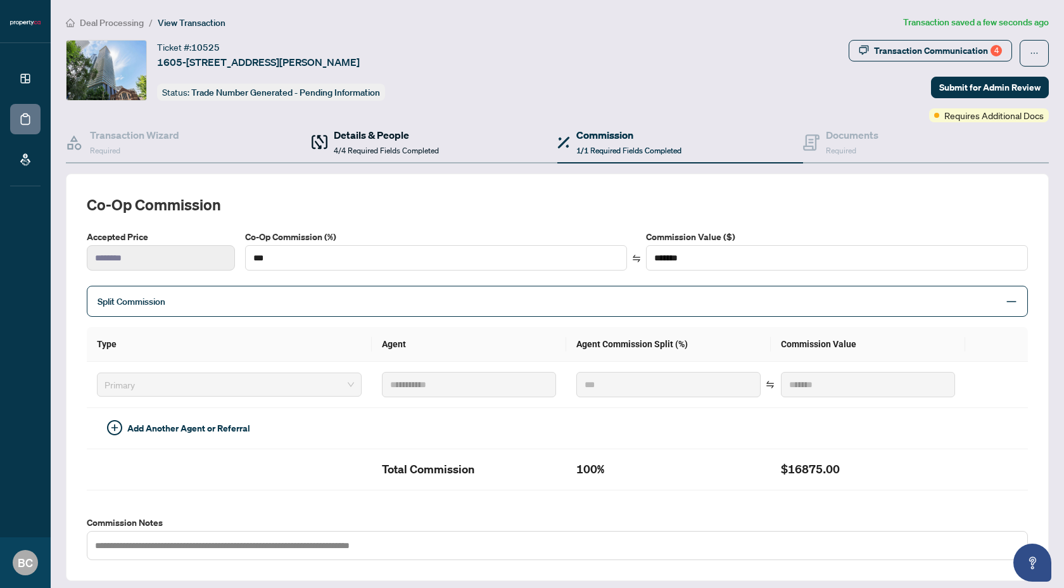
click at [372, 148] on span "4/4 Required Fields Completed" at bounding box center [386, 151] width 105 height 10
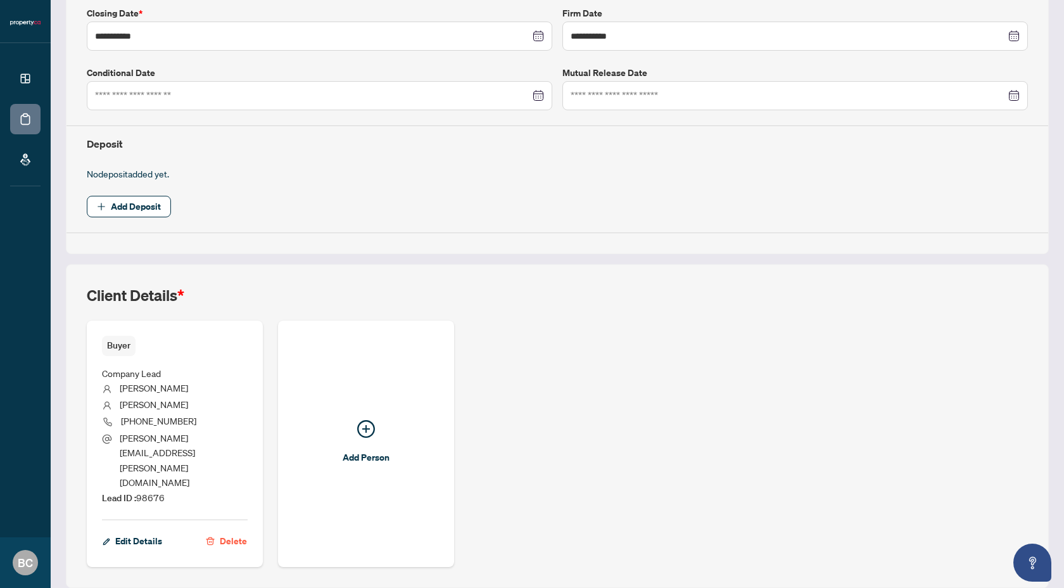
scroll to position [345, 0]
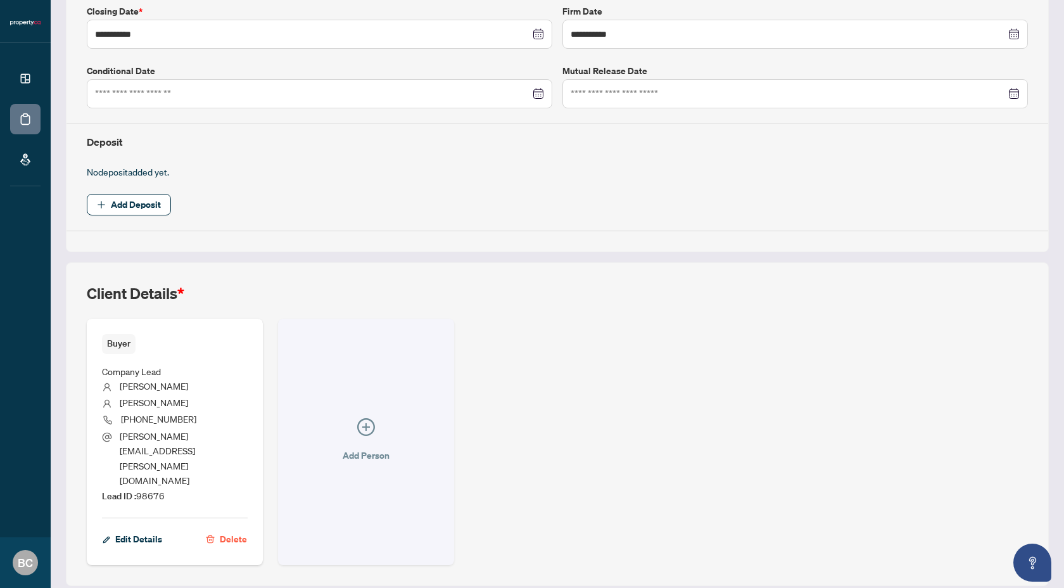
click at [357, 418] on span "button" at bounding box center [366, 429] width 18 height 23
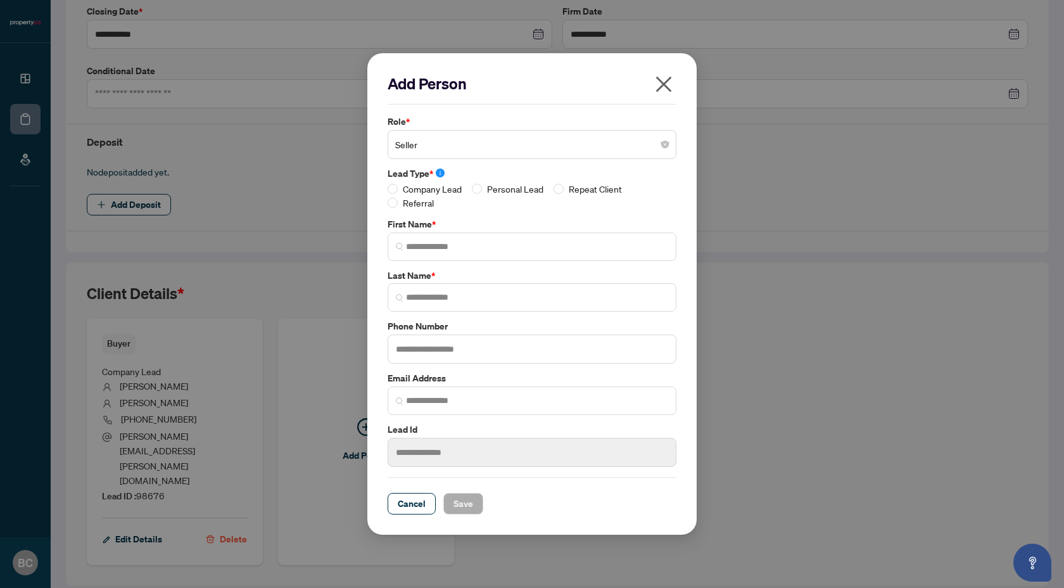
click at [436, 155] on span "Seller" at bounding box center [532, 144] width 274 height 24
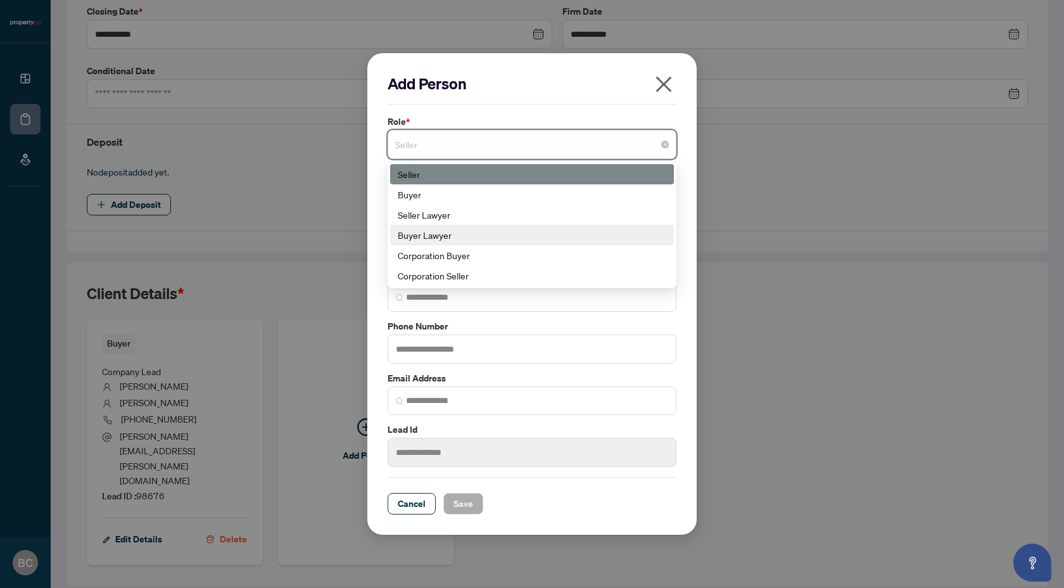
click at [472, 232] on div "Buyer Lawyer" at bounding box center [532, 235] width 269 height 14
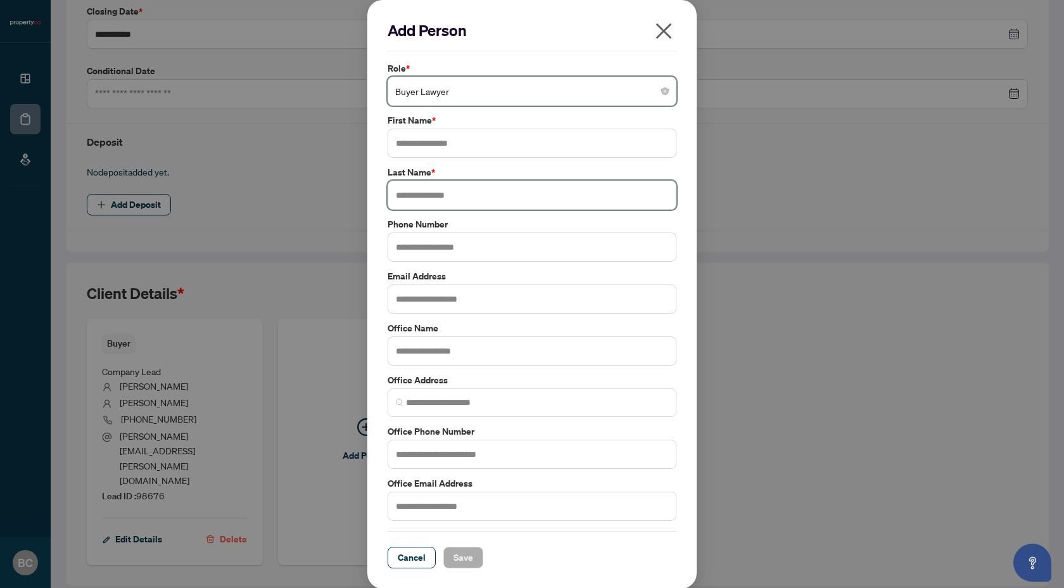
click at [435, 196] on input "text" at bounding box center [532, 195] width 289 height 29
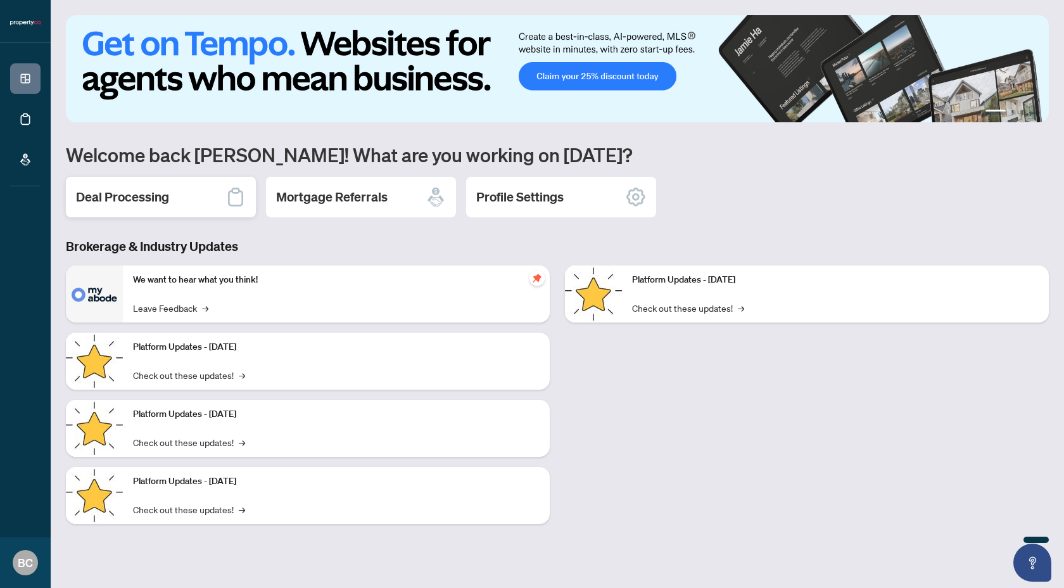
click at [151, 195] on h2 "Deal Processing" at bounding box center [122, 197] width 93 height 18
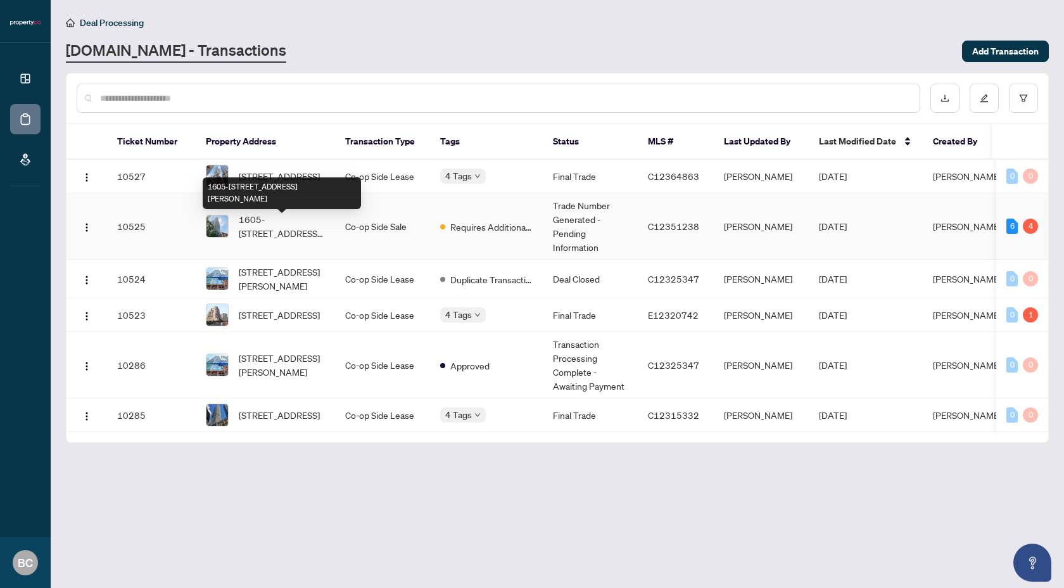
click at [277, 221] on span "1605-[STREET_ADDRESS][PERSON_NAME]" at bounding box center [282, 226] width 86 height 28
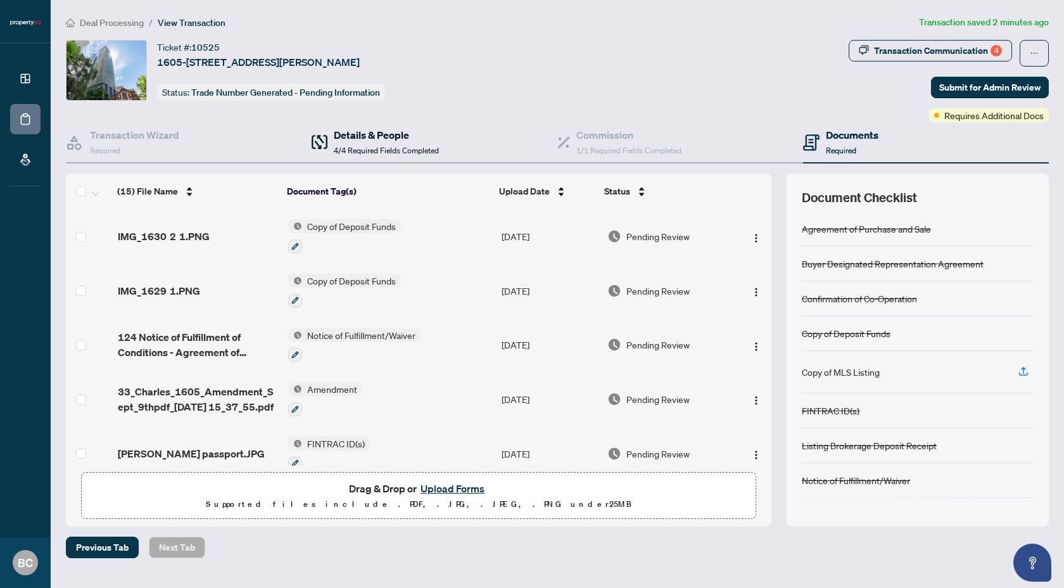
click at [425, 142] on div "Details & People 4/4 Required Fields Completed" at bounding box center [386, 142] width 105 height 30
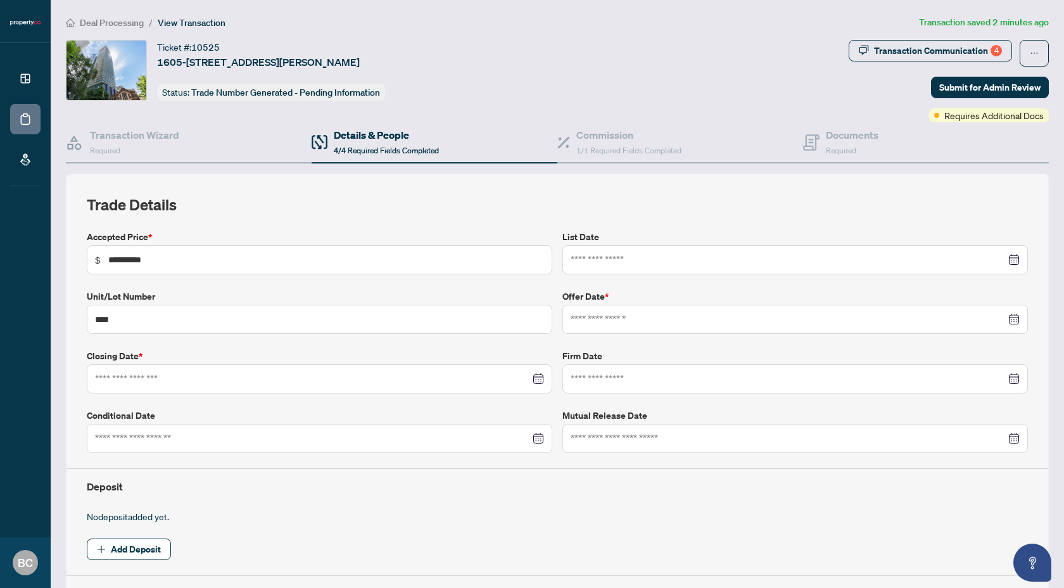
type input "**********"
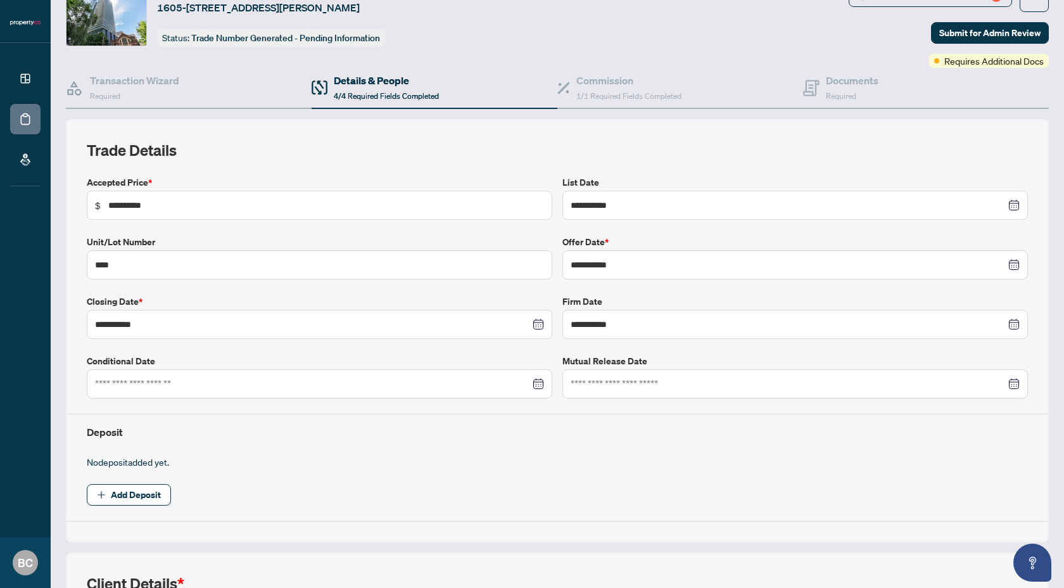
scroll to position [82, 0]
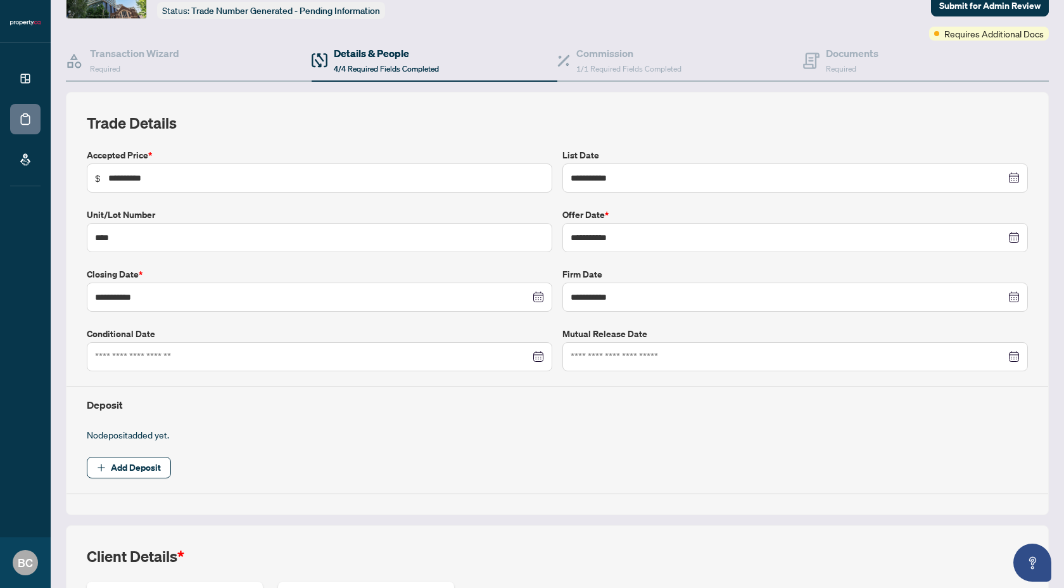
click at [414, 65] on span "4/4 Required Fields Completed" at bounding box center [386, 69] width 105 height 10
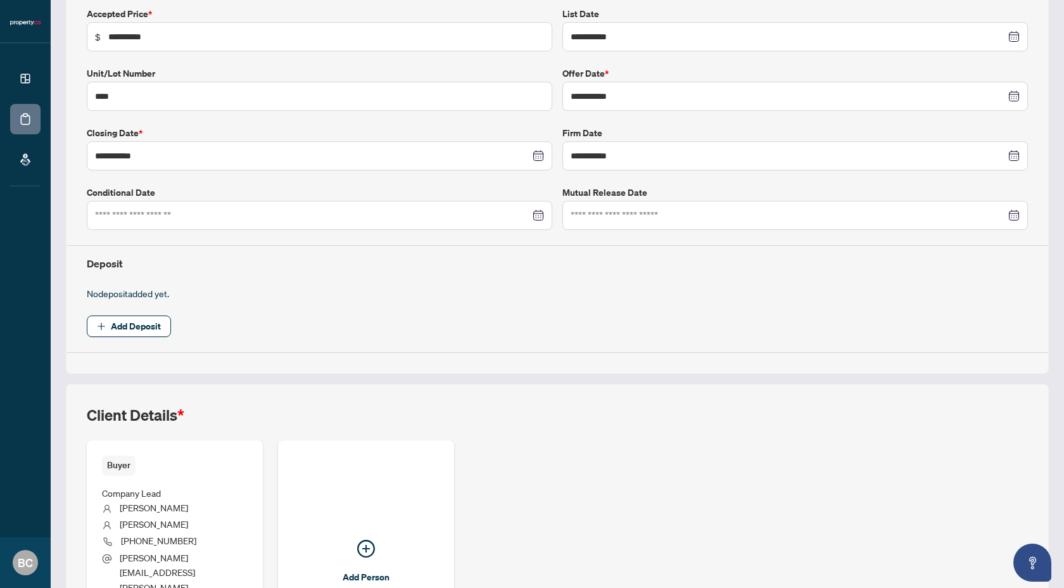
scroll to position [267, 0]
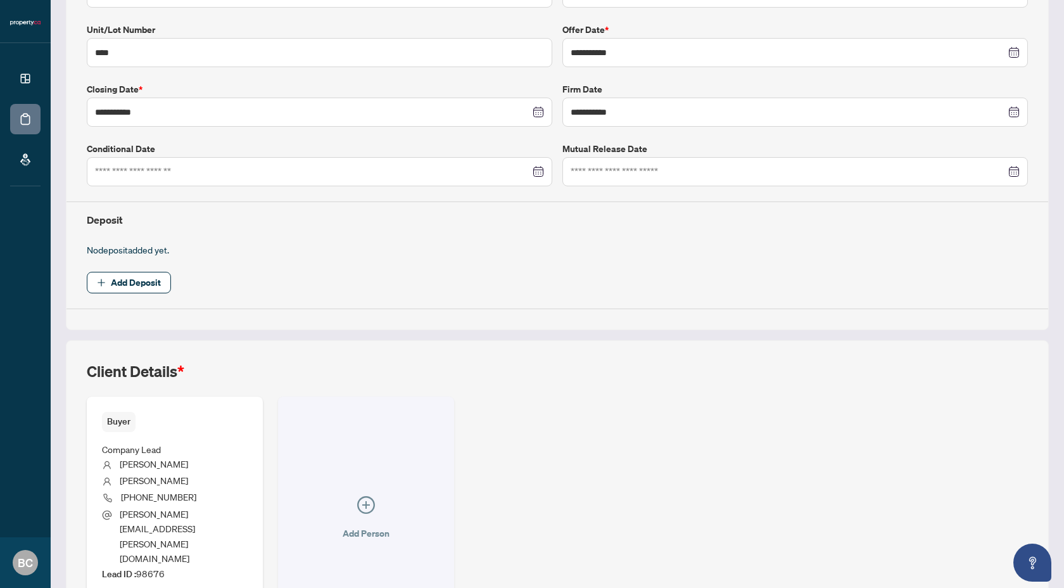
click at [365, 471] on button "Add Person" at bounding box center [366, 520] width 176 height 246
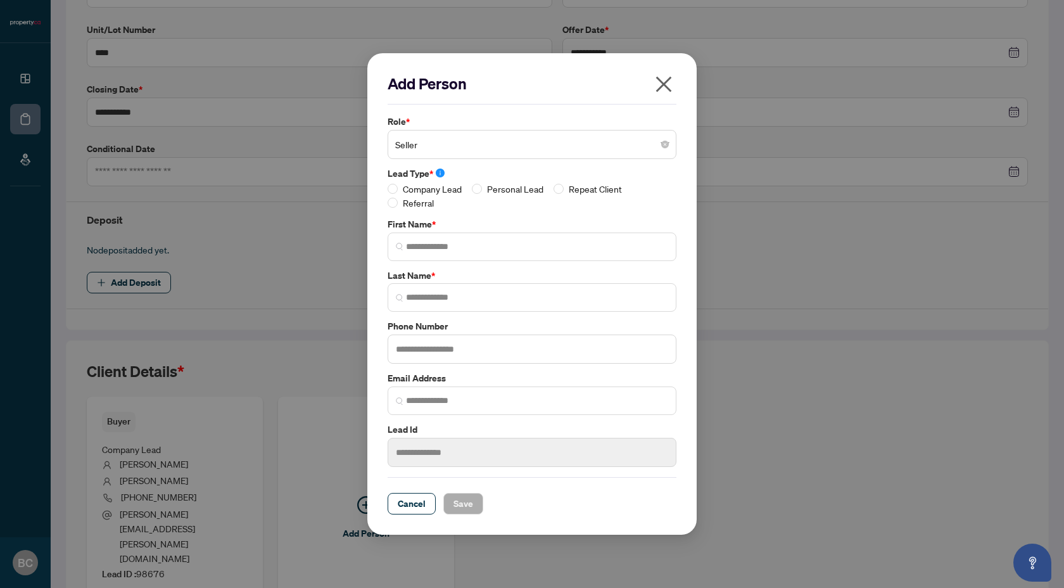
click at [426, 146] on span "Seller" at bounding box center [532, 144] width 274 height 24
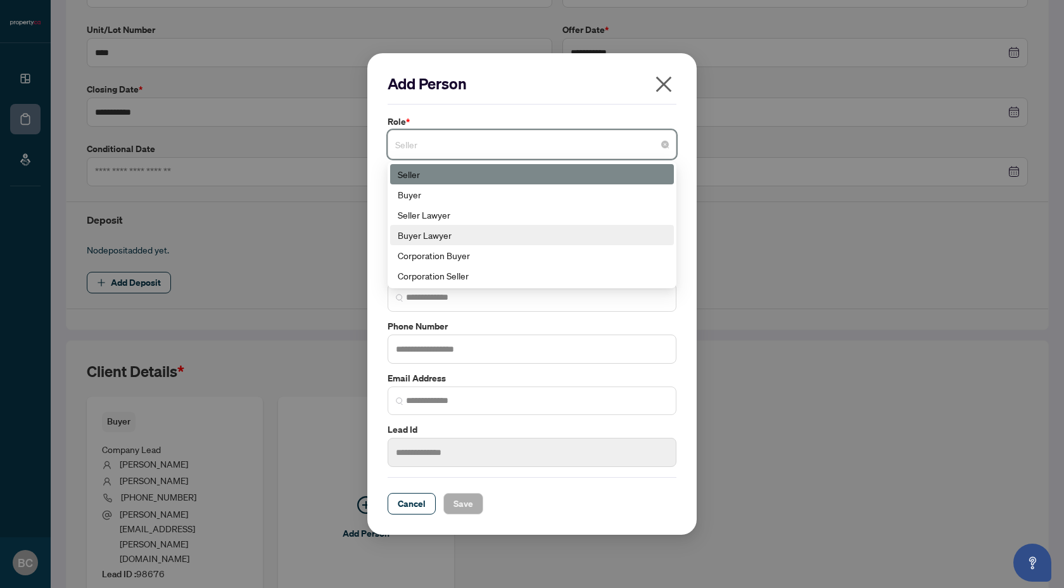
click at [447, 235] on div "Buyer Lawyer" at bounding box center [532, 235] width 269 height 14
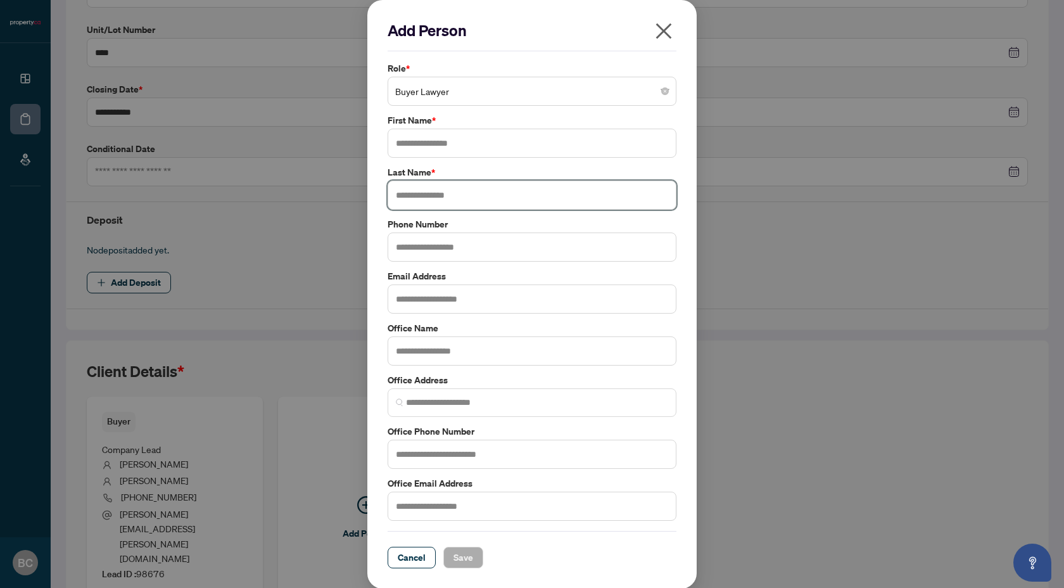
click at [445, 196] on input "text" at bounding box center [532, 195] width 289 height 29
paste input "**********"
drag, startPoint x: 418, startPoint y: 194, endPoint x: 372, endPoint y: 191, distance: 45.8
click at [372, 191] on div "**********" at bounding box center [531, 294] width 329 height 588
type input "*********"
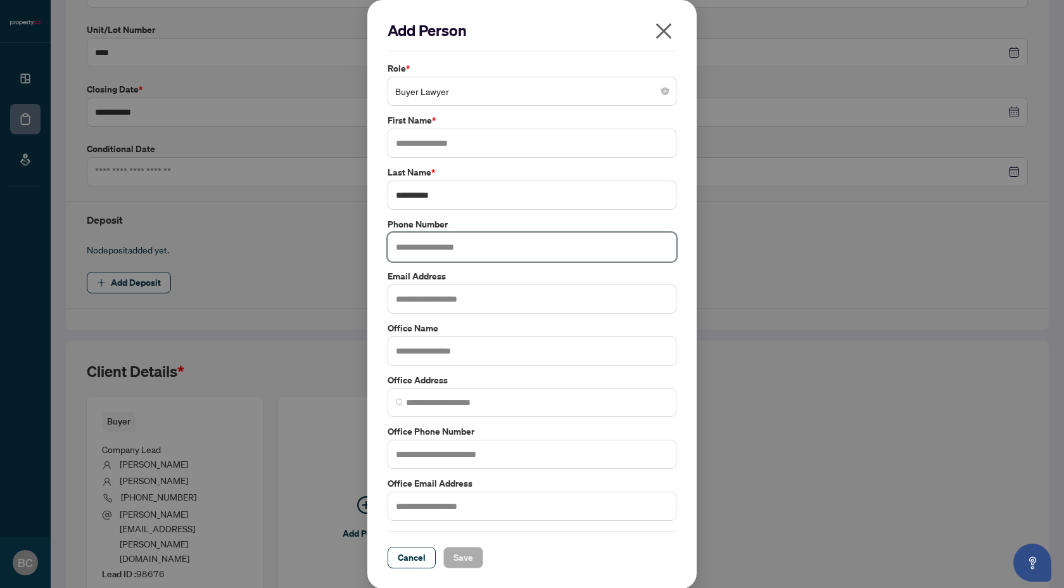
click at [428, 247] on input "text" at bounding box center [532, 246] width 289 height 29
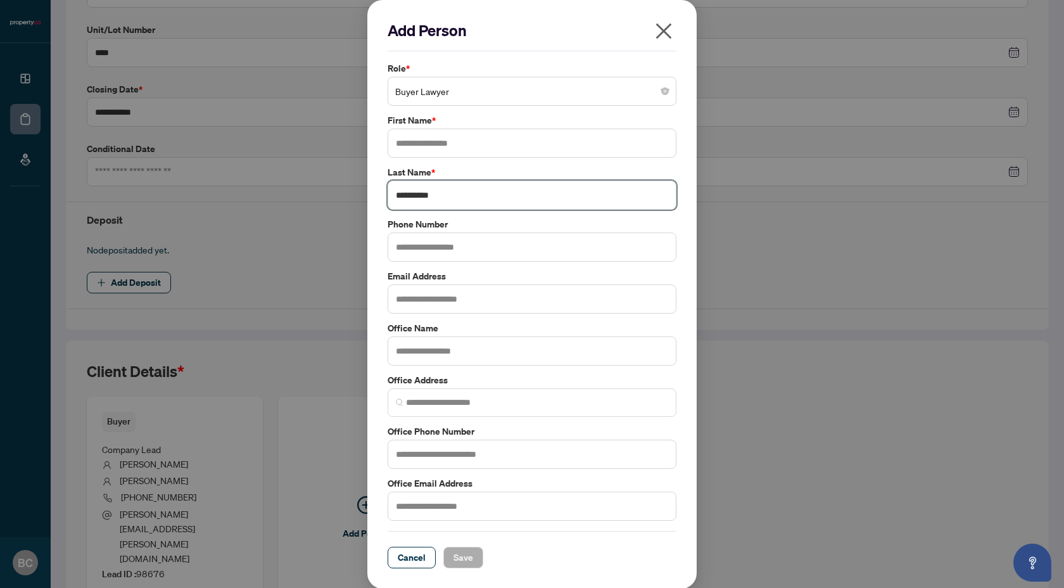
click at [456, 194] on input "*********" at bounding box center [532, 195] width 289 height 29
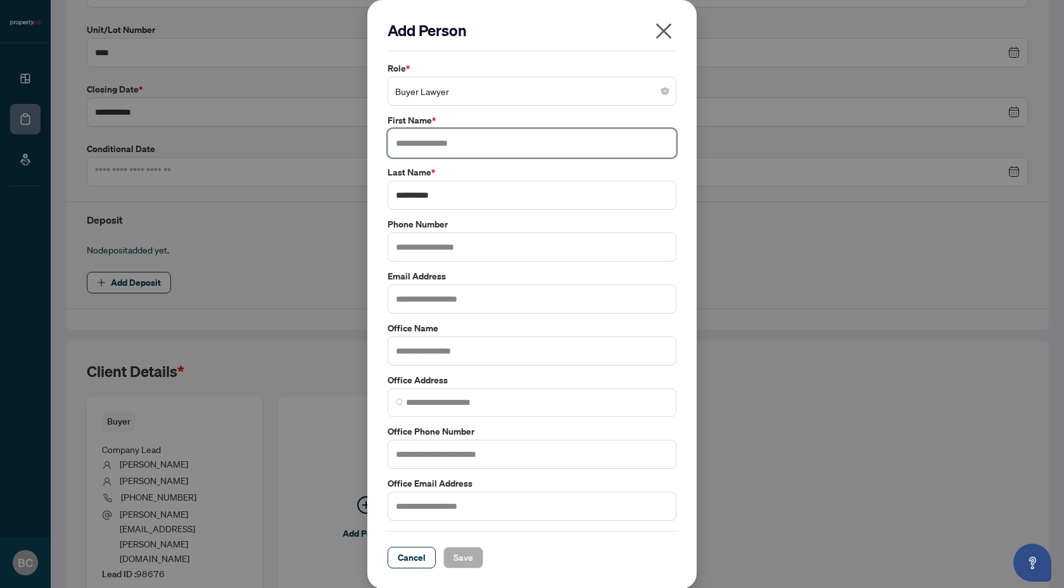
click at [443, 146] on input "text" at bounding box center [532, 143] width 289 height 29
paste input "*****"
type input "*****"
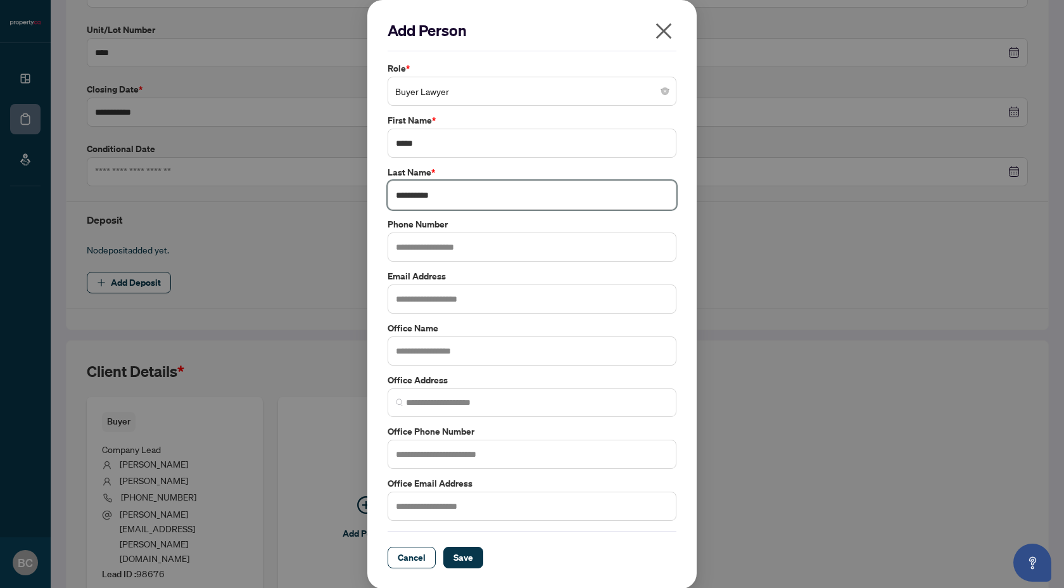
click at [495, 205] on input "*********" at bounding box center [532, 195] width 289 height 29
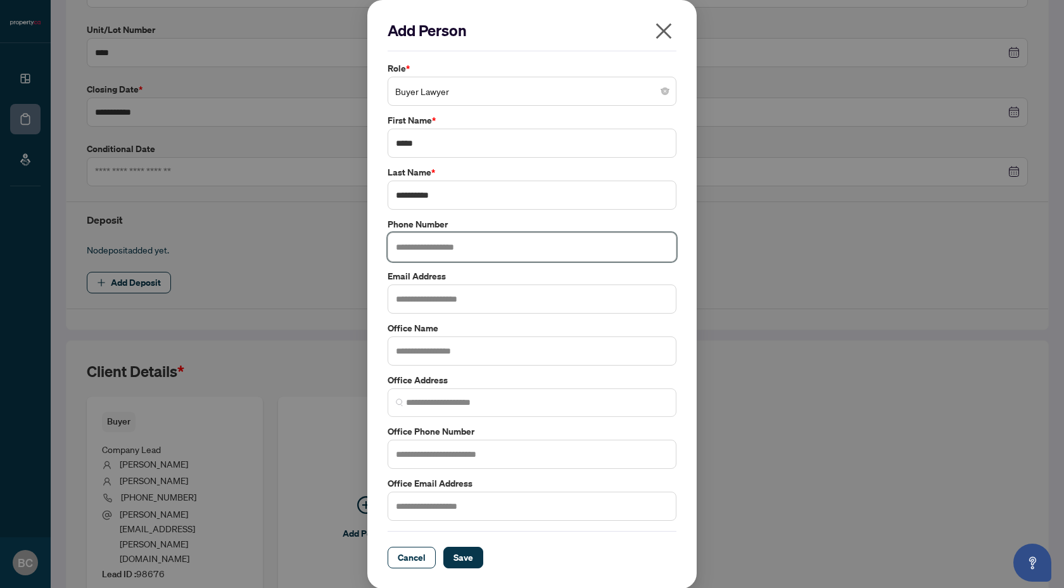
click at [503, 238] on input "text" at bounding box center [532, 246] width 289 height 29
click at [438, 246] on input "text" at bounding box center [532, 246] width 289 height 29
paste input "**********"
type input "**********"
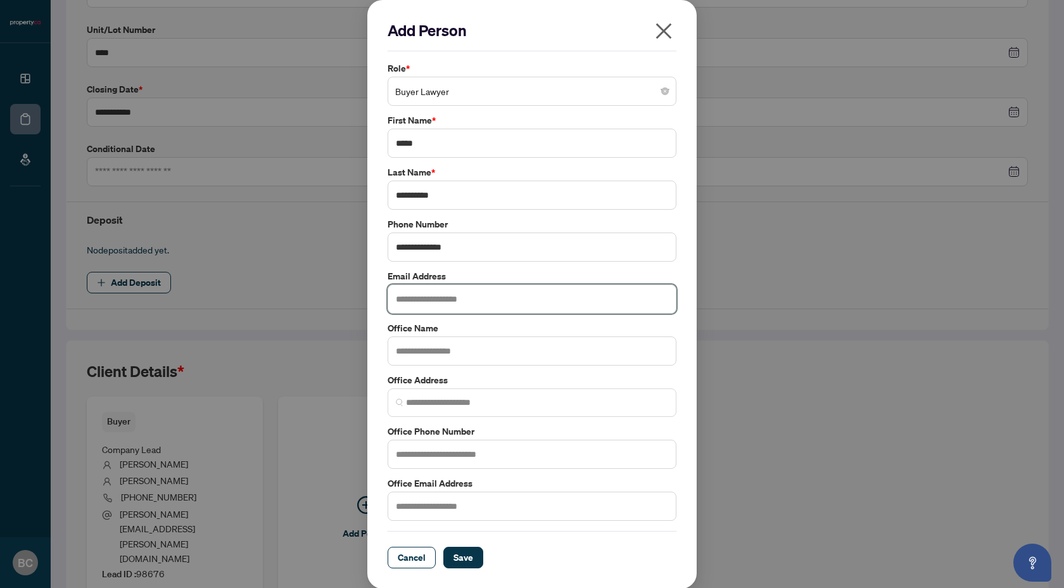
click at [436, 298] on input "text" at bounding box center [532, 298] width 289 height 29
paste input "**********"
click at [402, 300] on input "**********" at bounding box center [532, 298] width 289 height 29
click at [497, 302] on input "**********" at bounding box center [532, 298] width 289 height 29
type input "**********"
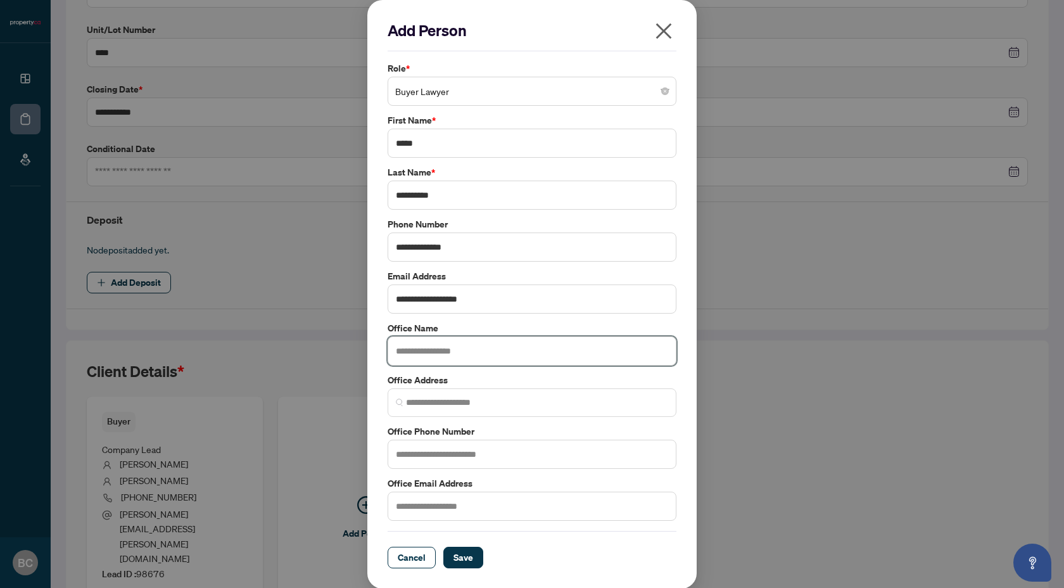
click at [440, 357] on input "text" at bounding box center [532, 350] width 289 height 29
paste input "**********"
drag, startPoint x: 419, startPoint y: 353, endPoint x: 377, endPoint y: 351, distance: 42.5
click at [377, 351] on div "**********" at bounding box center [531, 294] width 329 height 588
click at [448, 353] on input "*********" at bounding box center [532, 350] width 289 height 29
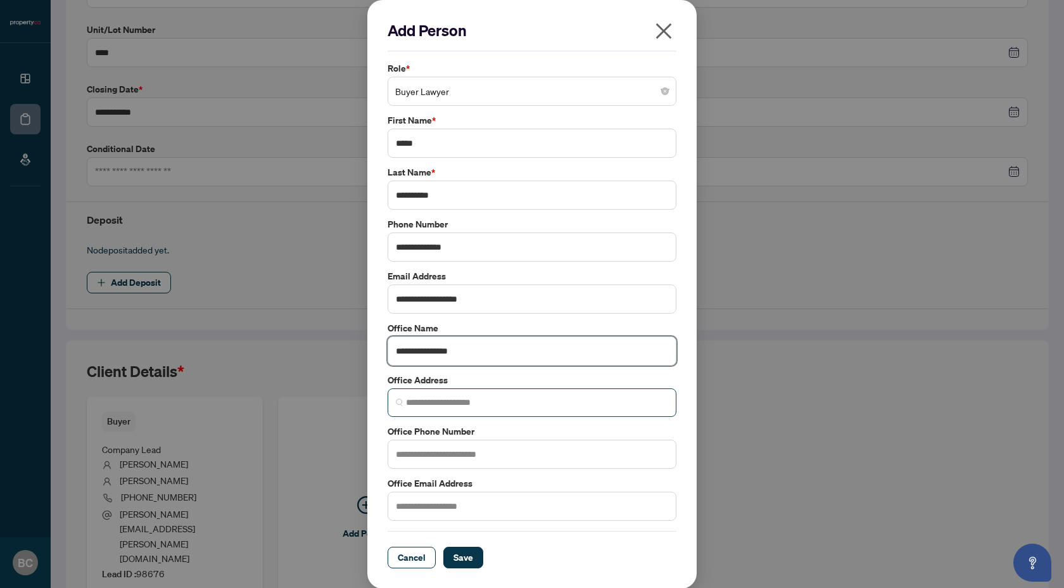
type input "**********"
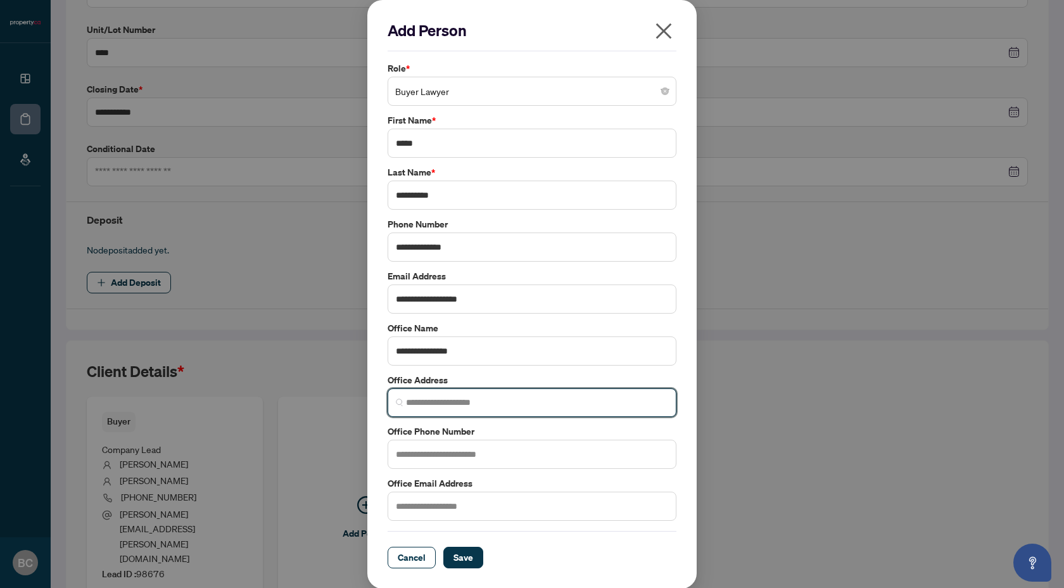
click at [495, 398] on input "search" at bounding box center [537, 402] width 262 height 13
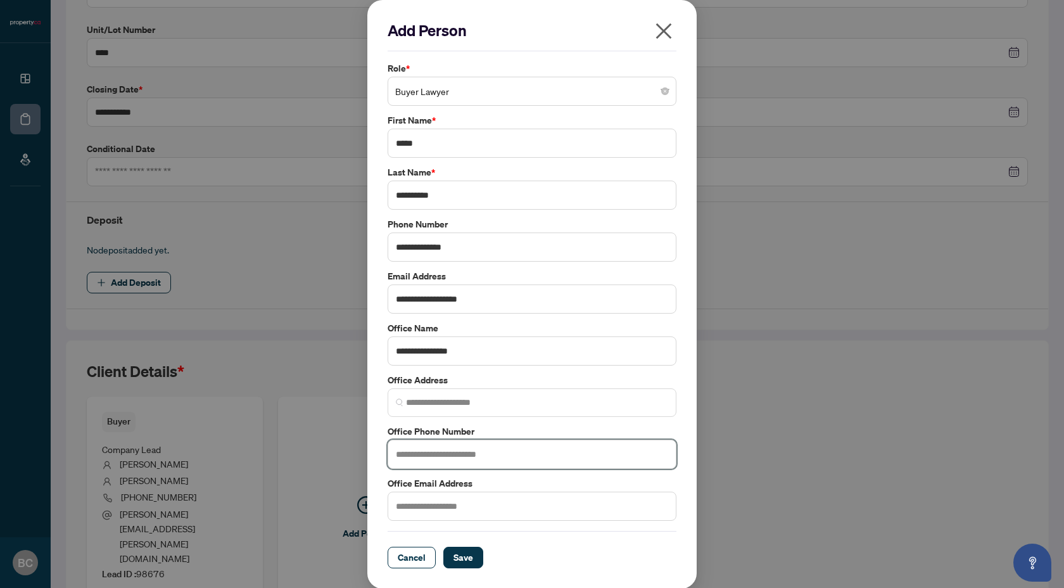
click at [546, 458] on input "text" at bounding box center [532, 454] width 289 height 29
click at [542, 425] on label "Office Phone Number" at bounding box center [532, 431] width 289 height 14
click at [466, 557] on span "Save" at bounding box center [464, 557] width 20 height 20
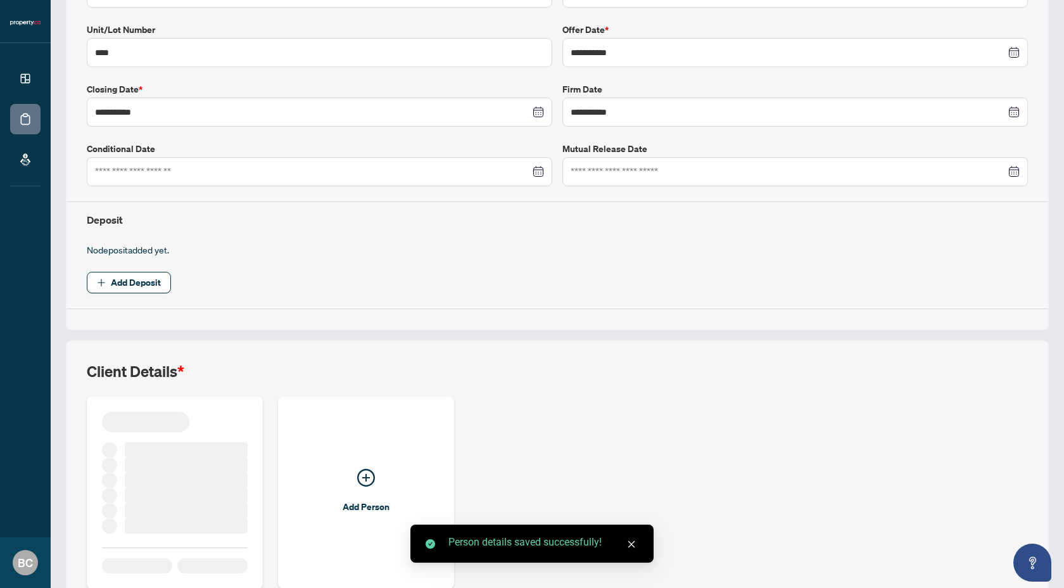
click at [466, 557] on div "Person details saved successfully!" at bounding box center [531, 544] width 243 height 38
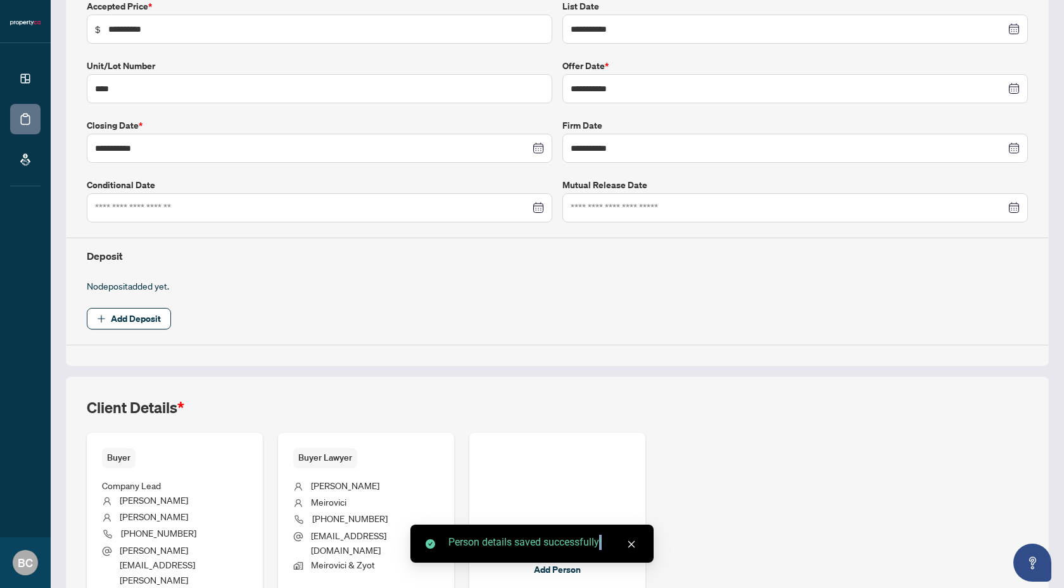
scroll to position [0, 0]
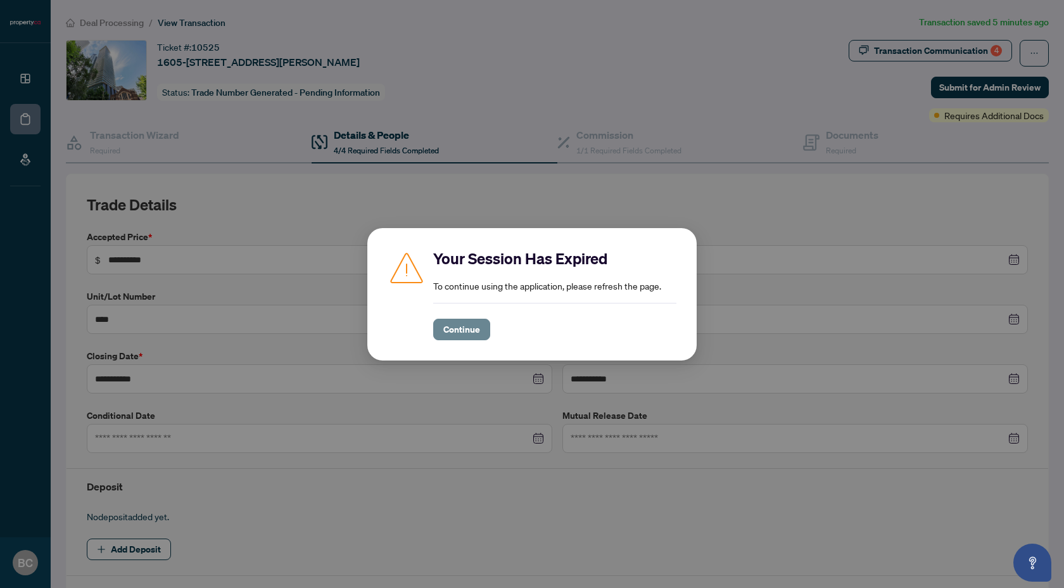
click at [467, 327] on span "Continue" at bounding box center [461, 329] width 37 height 20
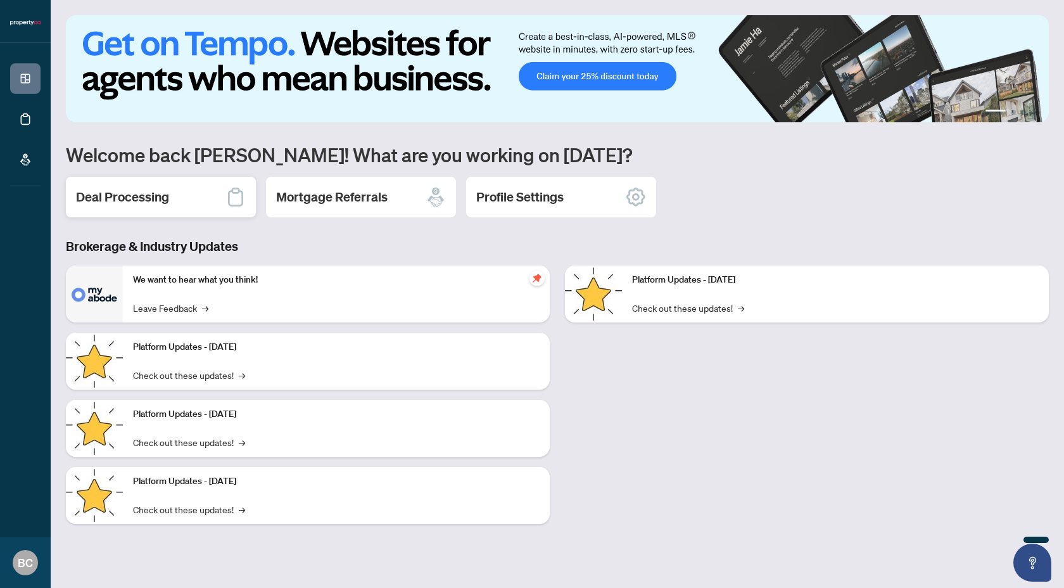
click at [146, 196] on h2 "Deal Processing" at bounding box center [122, 197] width 93 height 18
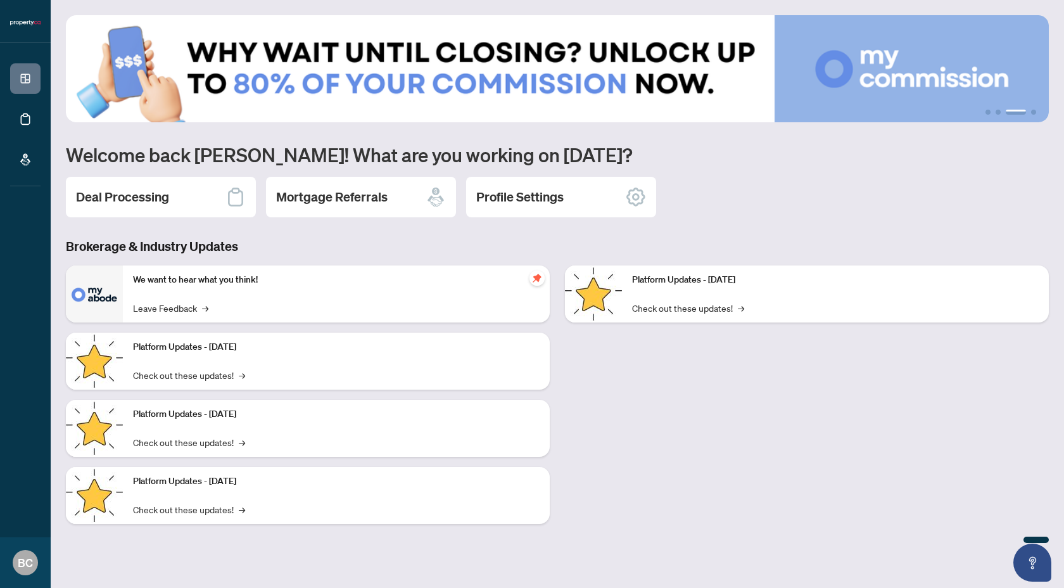
click at [563, 124] on div "1 2 3 4 Welcome back [PERSON_NAME]! What are you working on [DATE]? Deal Proces…" at bounding box center [557, 279] width 983 height 528
click at [149, 198] on h2 "Deal Processing" at bounding box center [122, 197] width 93 height 18
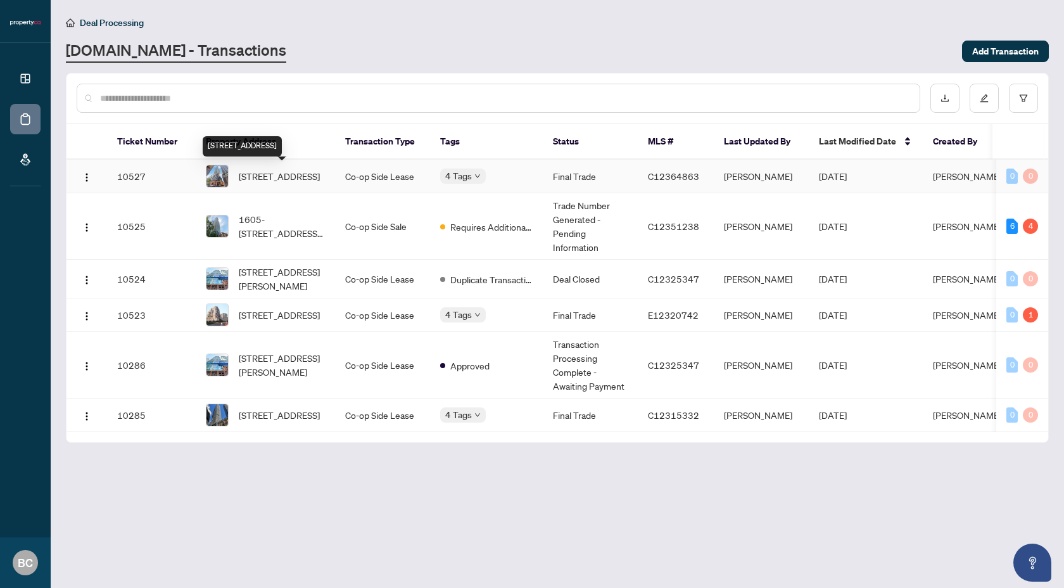
click at [307, 181] on span "[STREET_ADDRESS]" at bounding box center [279, 176] width 81 height 14
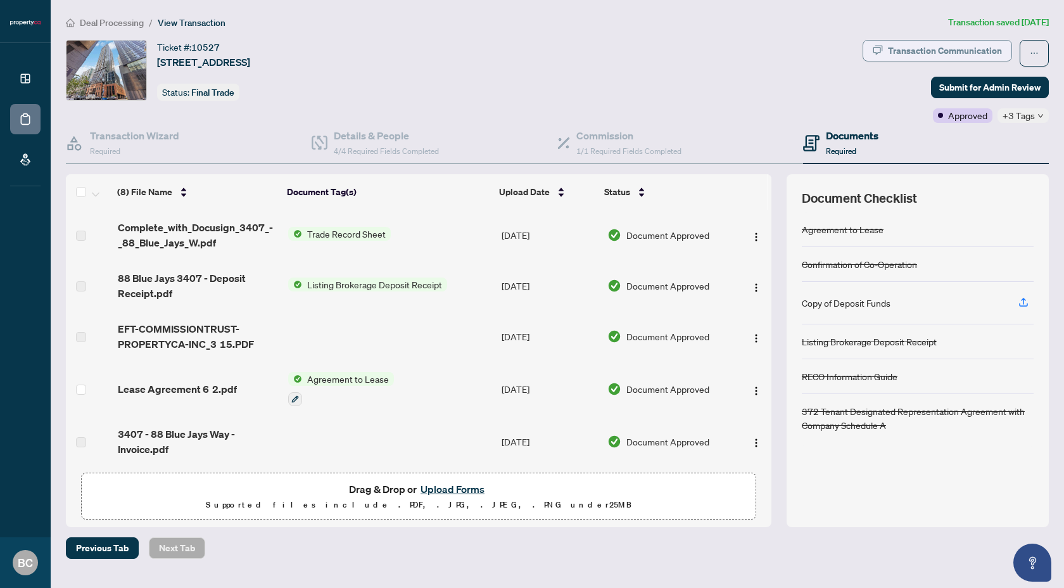
click at [955, 49] on div "Transaction Communication" at bounding box center [945, 51] width 114 height 20
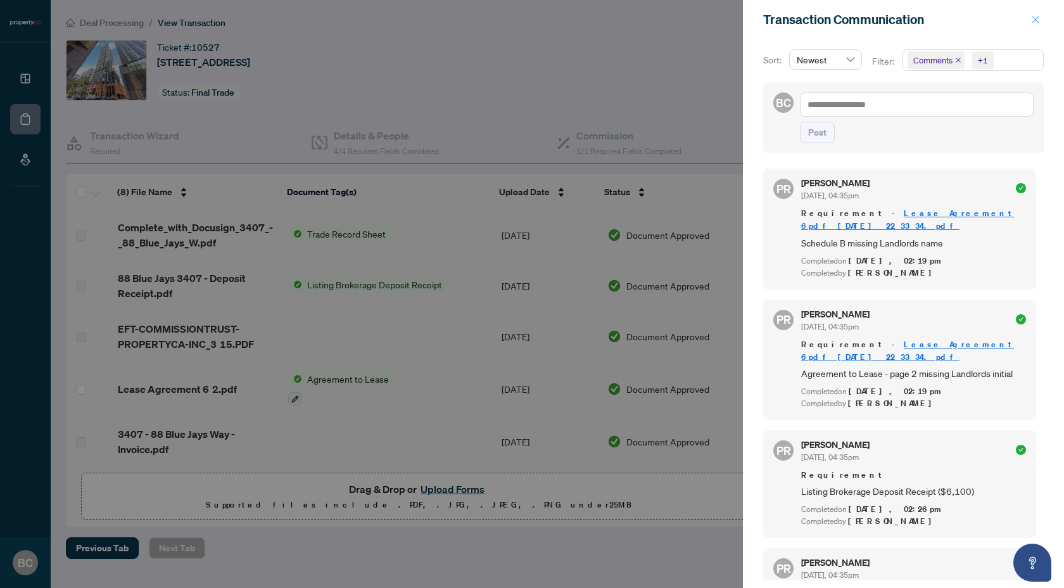
click at [1034, 20] on icon "close" at bounding box center [1036, 19] width 7 height 7
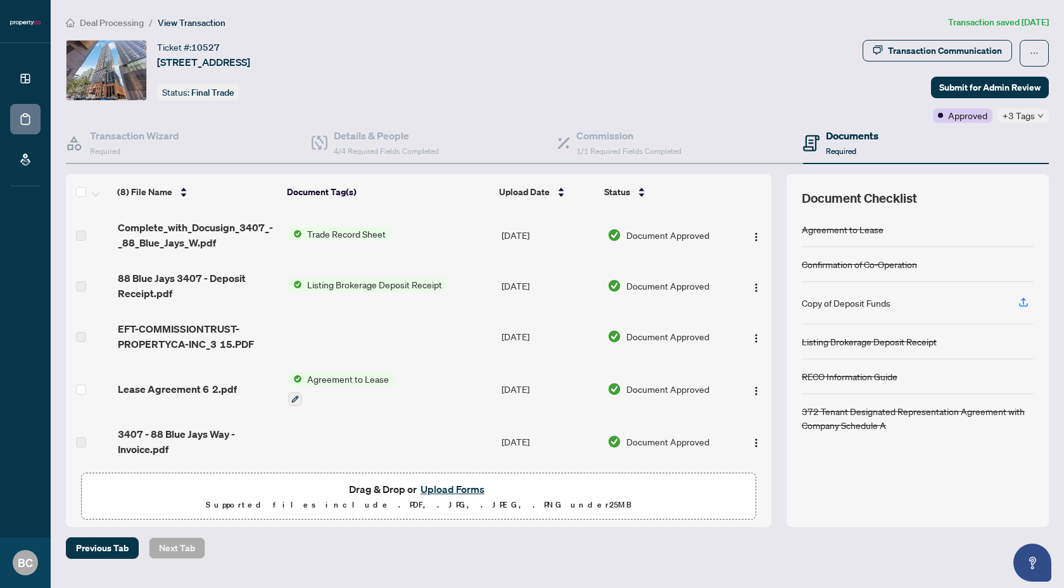
click at [357, 315] on td at bounding box center [389, 336] width 213 height 51
click at [362, 342] on td at bounding box center [389, 336] width 213 height 51
click at [618, 139] on h4 "Commission" at bounding box center [628, 135] width 105 height 15
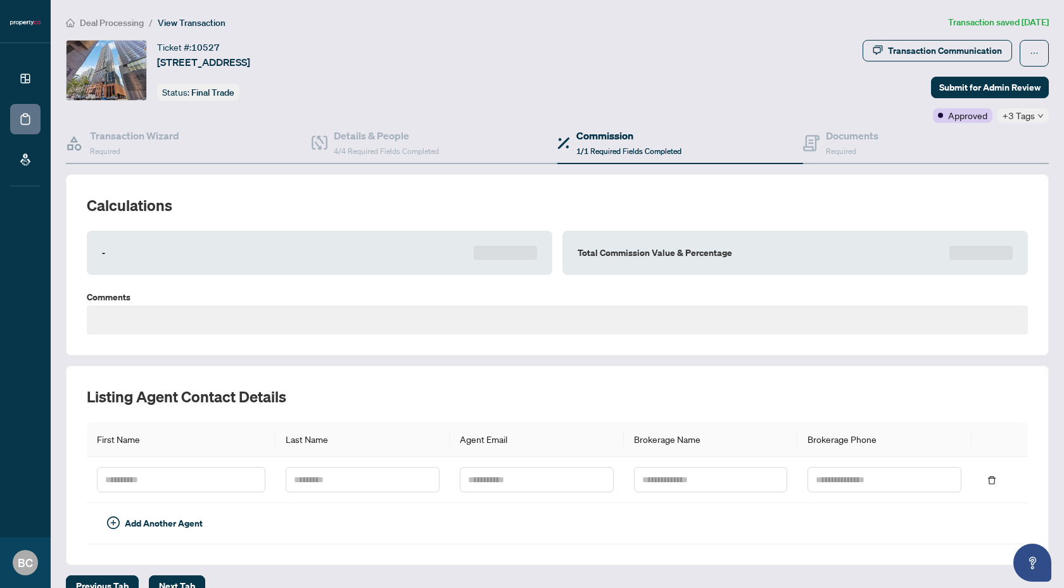
scroll to position [23, 0]
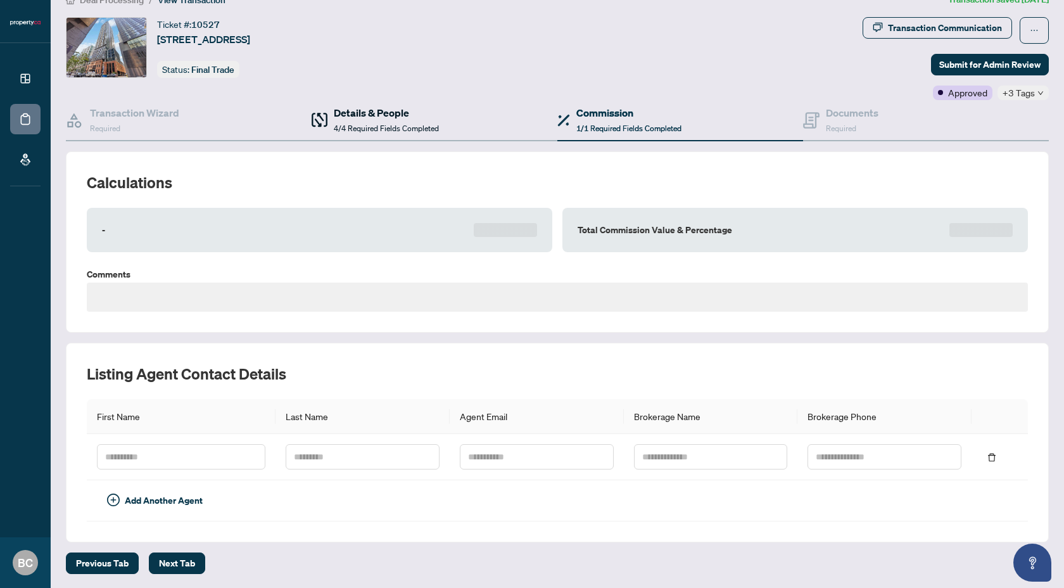
click at [399, 129] on span "4/4 Required Fields Completed" at bounding box center [386, 129] width 105 height 10
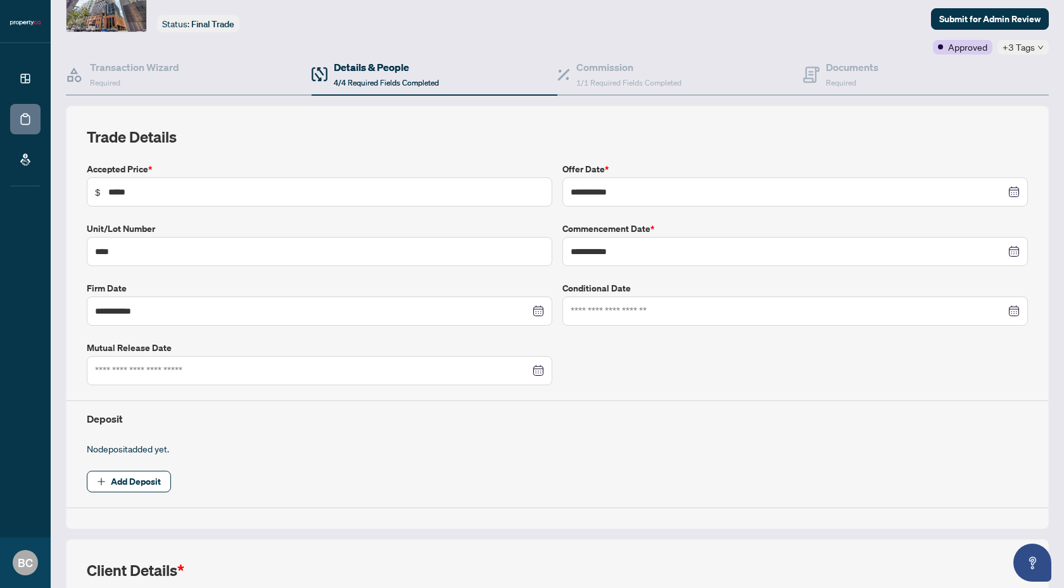
scroll to position [64, 0]
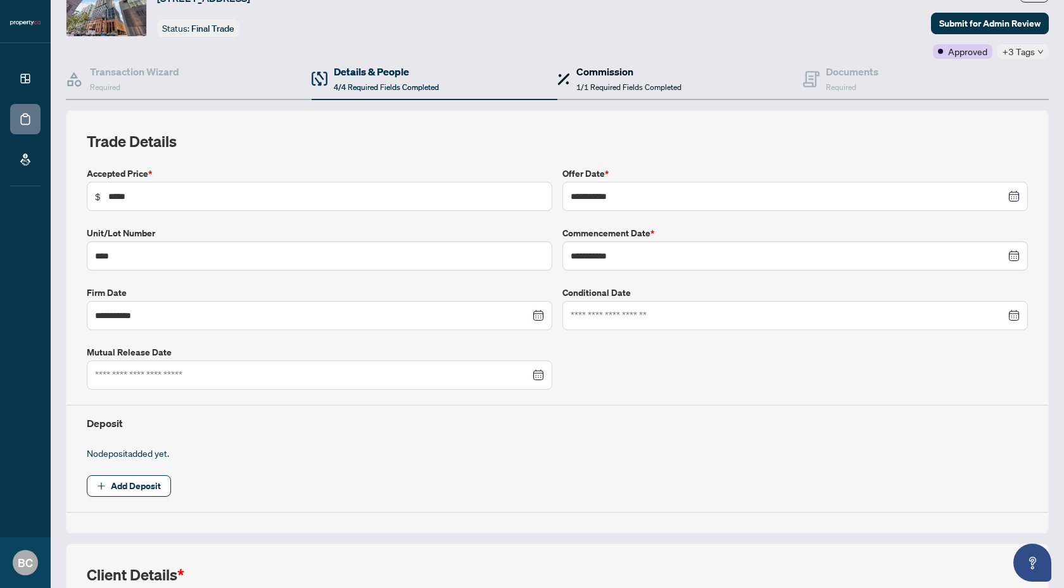
click at [625, 79] on div "Commission 1/1 Required Fields Completed" at bounding box center [628, 79] width 105 height 30
type textarea "**********"
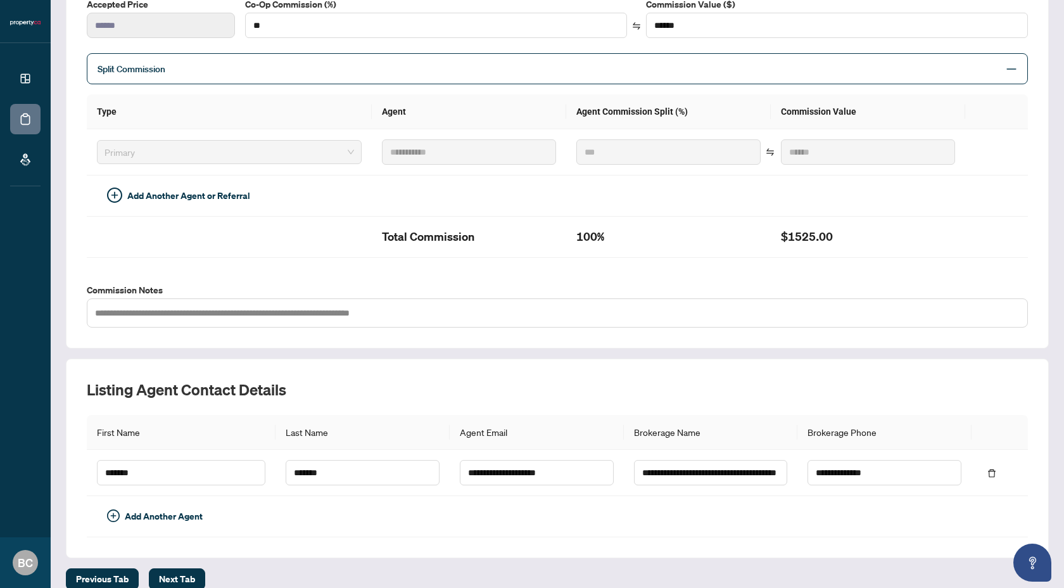
scroll to position [248, 0]
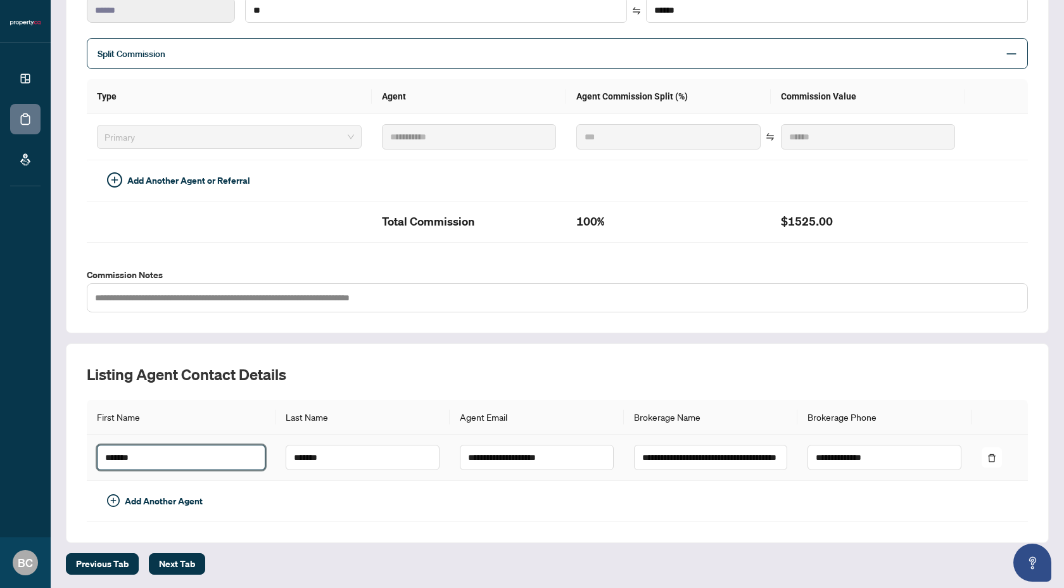
drag, startPoint x: 186, startPoint y: 455, endPoint x: 100, endPoint y: 453, distance: 86.2
click at [100, 453] on input "*****" at bounding box center [181, 457] width 169 height 25
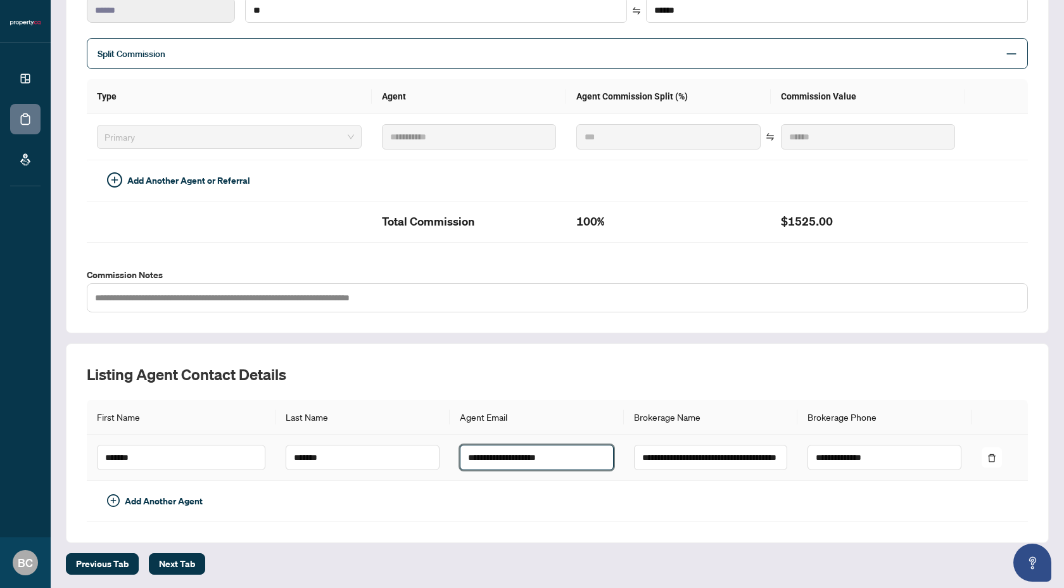
drag, startPoint x: 569, startPoint y: 459, endPoint x: 461, endPoint y: 457, distance: 107.7
click at [461, 457] on input "**********" at bounding box center [537, 457] width 154 height 25
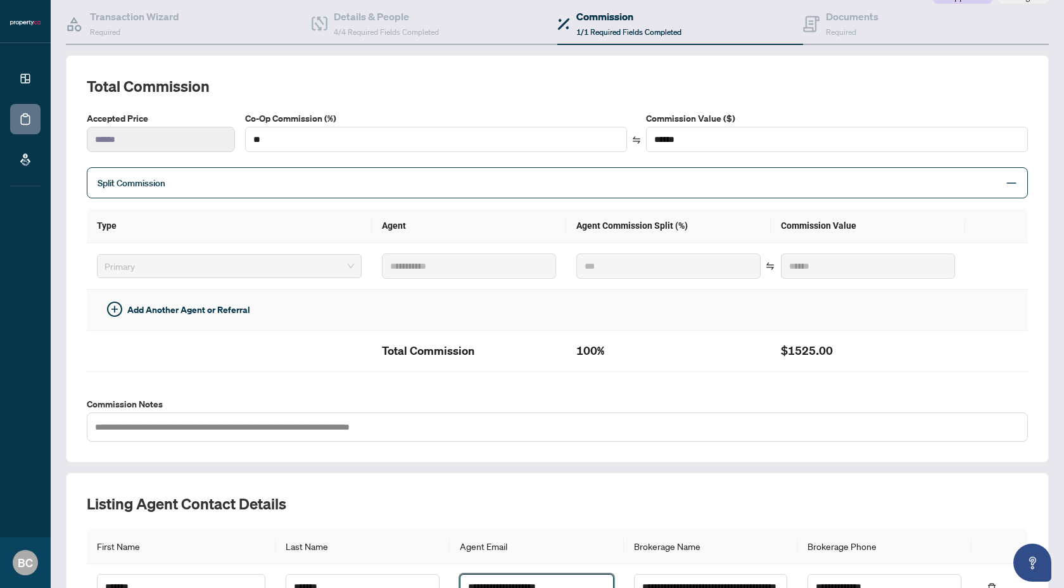
scroll to position [0, 0]
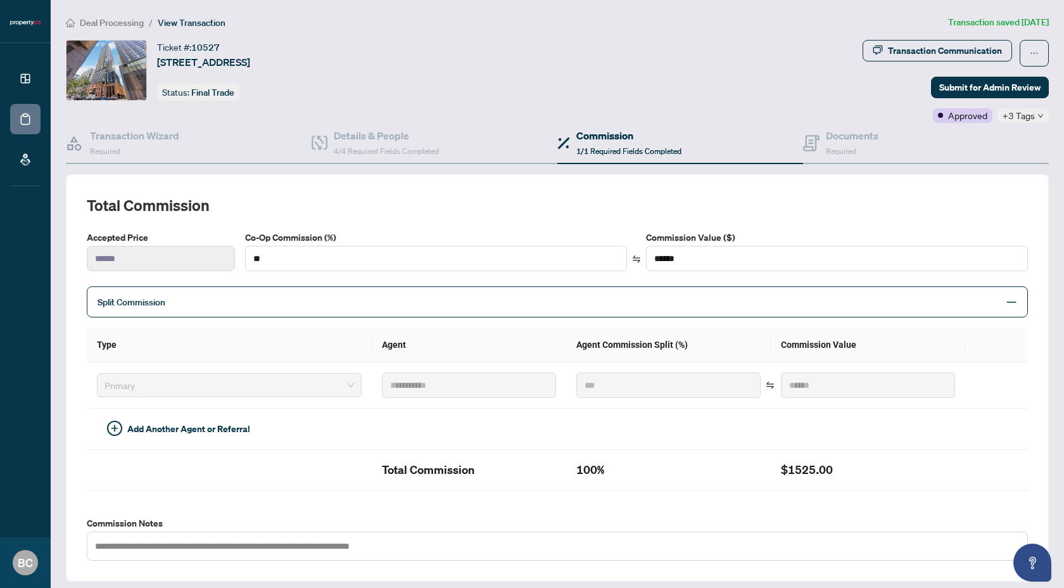
click at [594, 88] on div "Ticket #: 10527 [STREET_ADDRESS] Status: Final Trade" at bounding box center [462, 70] width 792 height 61
click at [520, 65] on div "Ticket #: 10527 [STREET_ADDRESS] Status: Final Trade" at bounding box center [462, 70] width 792 height 61
click at [428, 38] on div "**********" at bounding box center [557, 419] width 993 height 808
click at [381, 28] on ol "Deal Processing / View Transaction" at bounding box center [504, 22] width 877 height 15
click at [512, 70] on div "Ticket #: 10527 [STREET_ADDRESS] Status: Final Trade" at bounding box center [462, 70] width 792 height 61
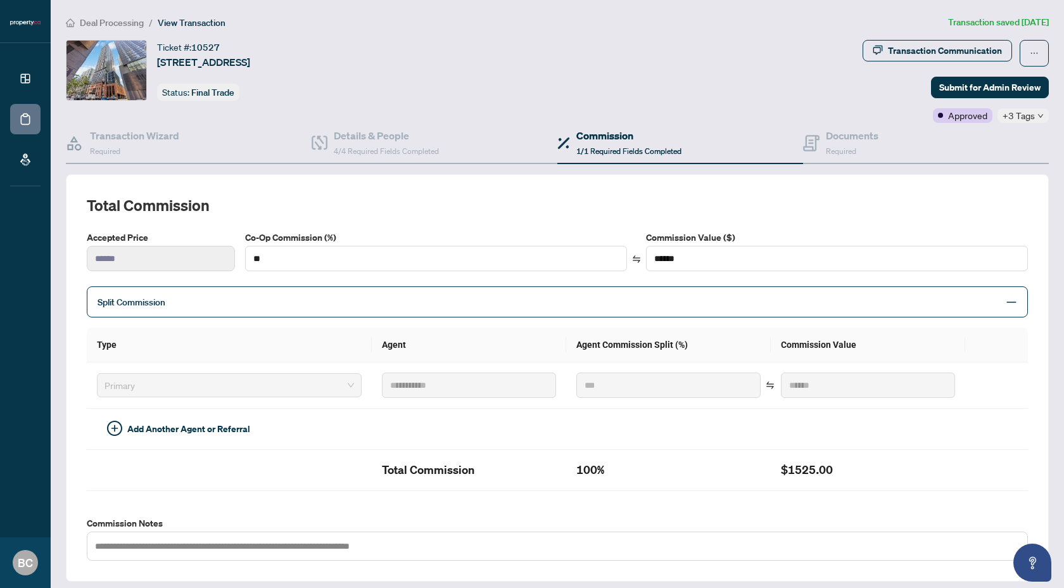
click at [547, 102] on div "Ticket #: 10527 3407-88 Blue Jays Way, Toronto, Ontario M5V 2G3, Canada Status:…" at bounding box center [461, 81] width 797 height 83
click at [597, 74] on div "Ticket #: 10527 3407-88 Blue Jays Way, Toronto, Ontario M5V 2G3, Canada Status:…" at bounding box center [462, 70] width 792 height 61
click at [614, 50] on div "Ticket #: 10527 3407-88 Blue Jays Way, Toronto, Ontario M5V 2G3, Canada Status:…" at bounding box center [462, 70] width 792 height 61
click at [588, 41] on div "Ticket #: 10527 3407-88 Blue Jays Way, Toronto, Ontario M5V 2G3, Canada Status:…" at bounding box center [462, 70] width 792 height 61
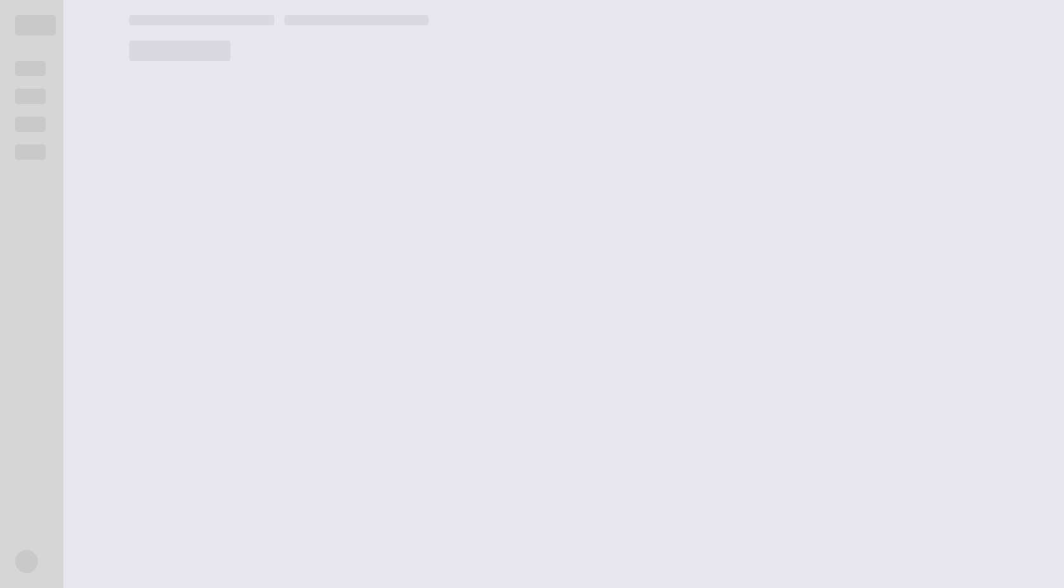
click at [454, 335] on main at bounding box center [589, 294] width 950 height 588
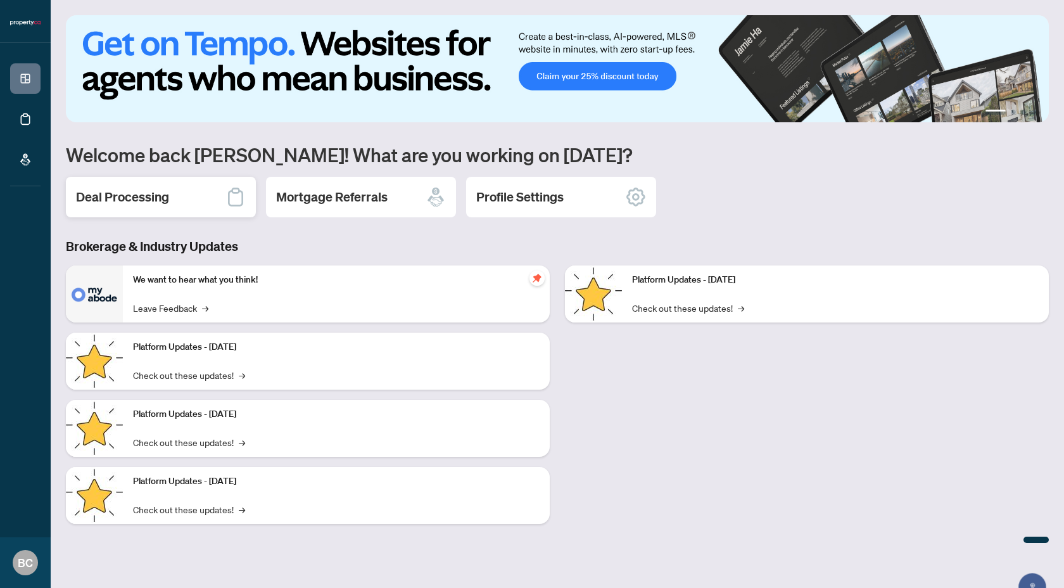
click at [141, 203] on h2 "Deal Processing" at bounding box center [122, 197] width 93 height 18
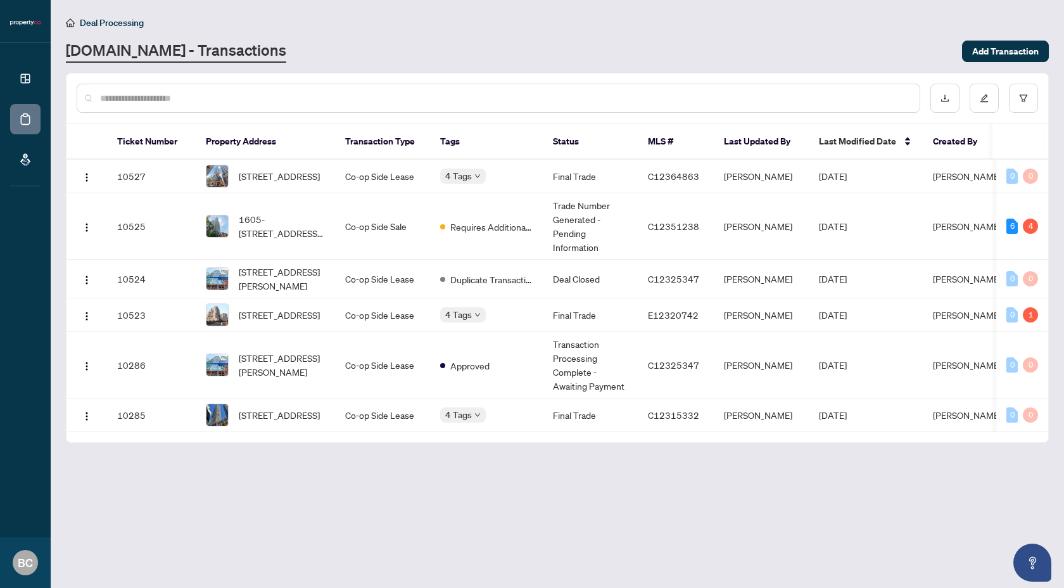
drag, startPoint x: 79, startPoint y: 123, endPoint x: 199, endPoint y: 148, distance: 122.4
click at [199, 148] on tr "Ticket Number Property Address Transaction Type Tags Status MLS # Last Updated …" at bounding box center [691, 141] width 1248 height 35
click at [291, 179] on span "[STREET_ADDRESS]" at bounding box center [279, 176] width 81 height 14
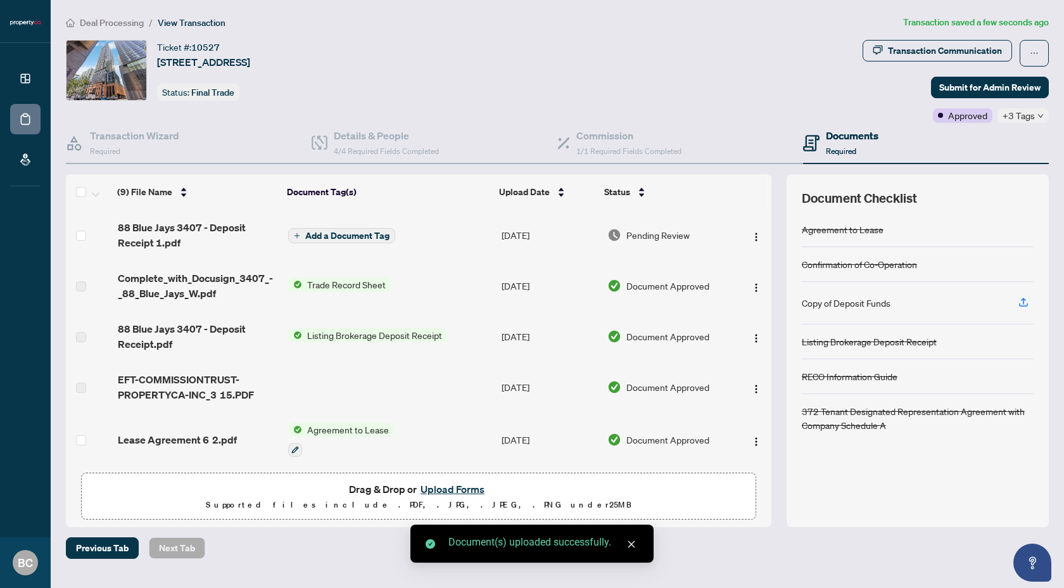
click at [316, 235] on span "Add a Document Tag" at bounding box center [347, 235] width 84 height 9
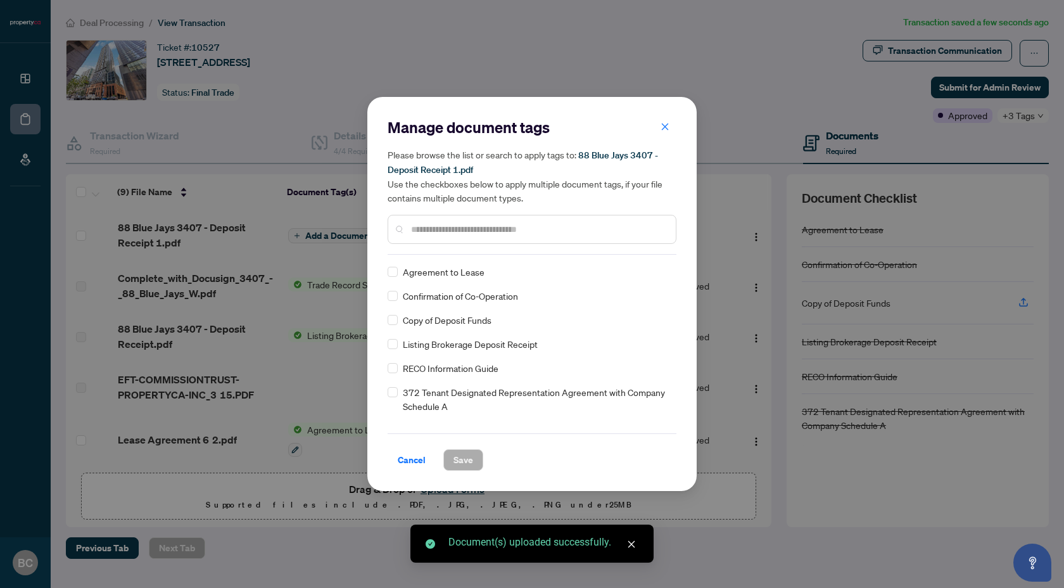
click at [457, 229] on input "text" at bounding box center [538, 229] width 255 height 14
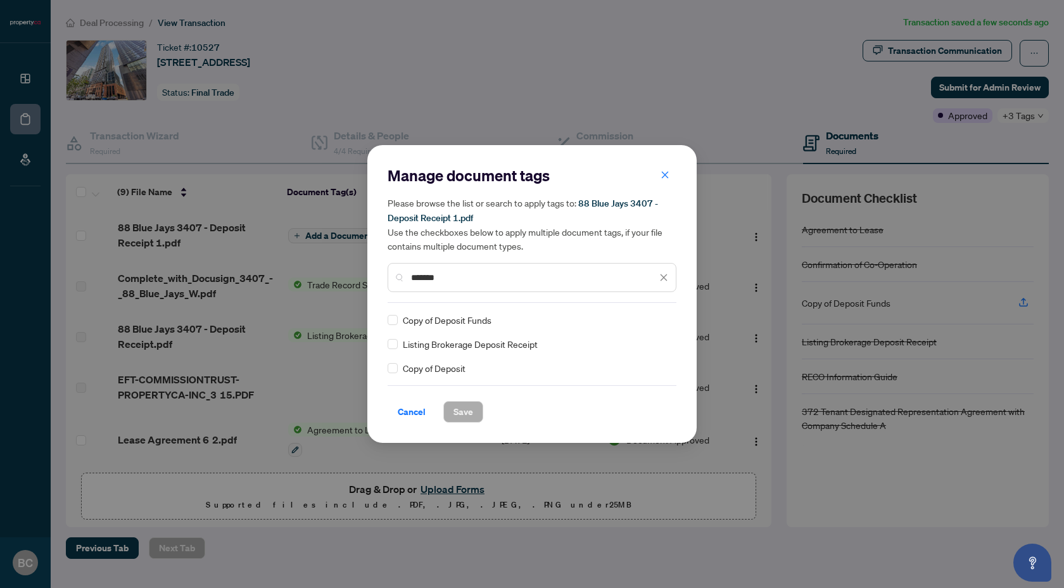
type input "*******"
click at [458, 412] on span "Save" at bounding box center [464, 412] width 20 height 20
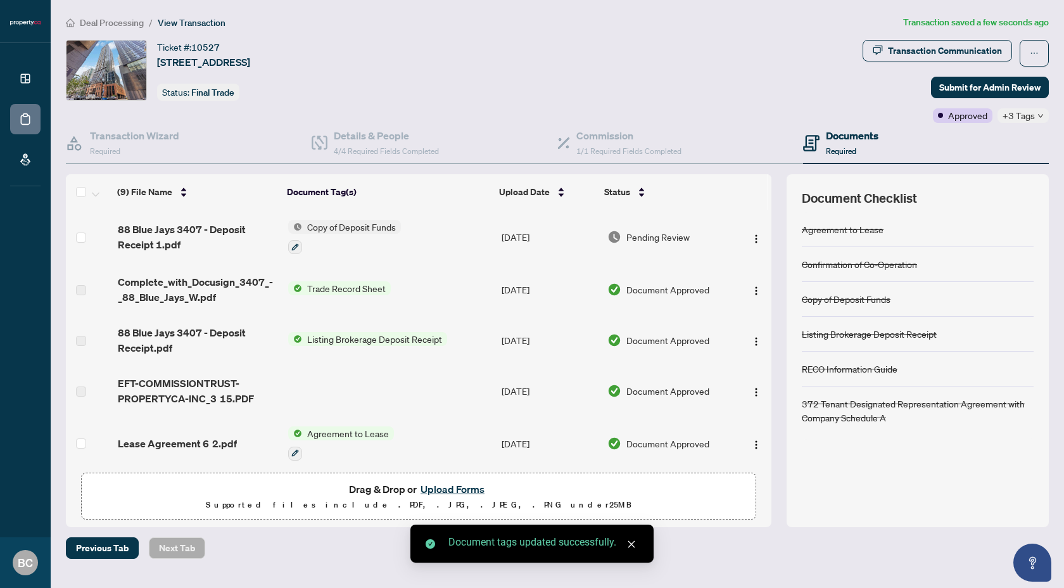
click at [692, 79] on div "Ticket #: 10527 3407-88 Blue Jays Way, Toronto, Ontario M5V 2G3, Canada Status:…" at bounding box center [462, 70] width 792 height 61
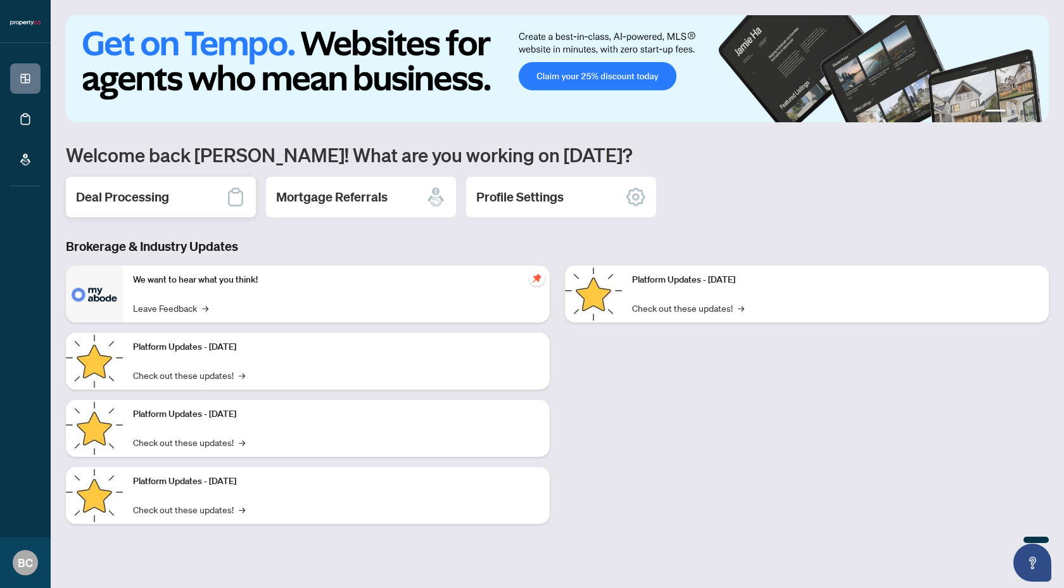
click at [122, 179] on div "Deal Processing" at bounding box center [161, 197] width 190 height 41
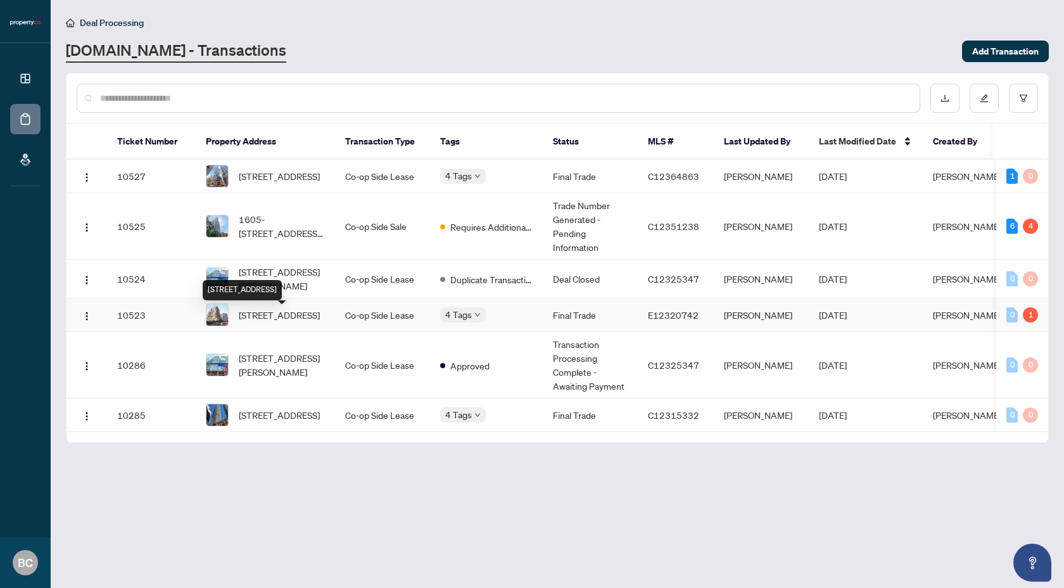
click at [286, 314] on span "[STREET_ADDRESS]" at bounding box center [279, 315] width 81 height 14
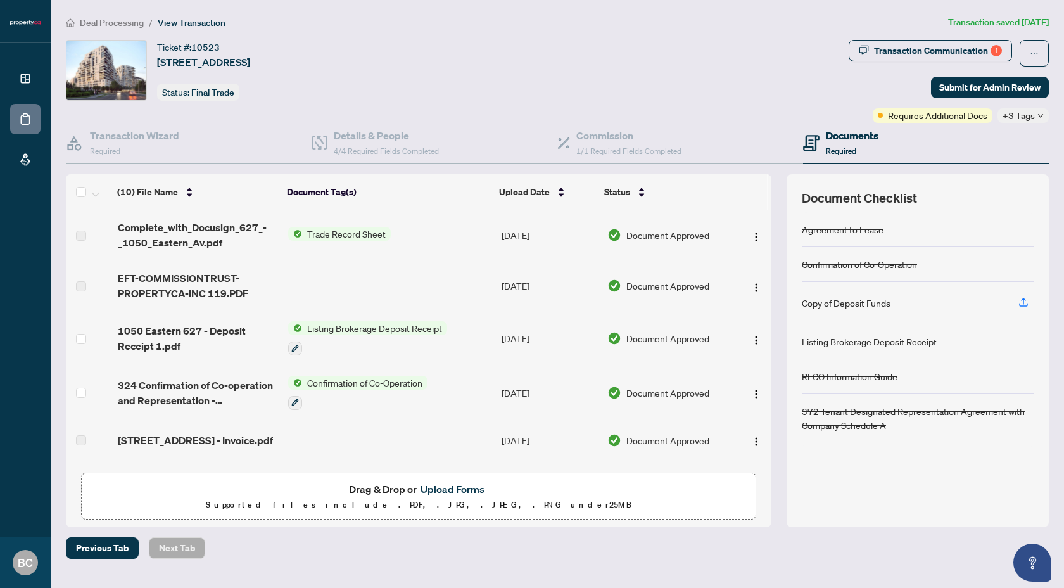
click at [683, 96] on div "Ticket #: 10523 [STREET_ADDRESS] Status: Final Trade" at bounding box center [455, 70] width 778 height 61
click at [921, 54] on div "Transaction Communication 1" at bounding box center [938, 51] width 128 height 20
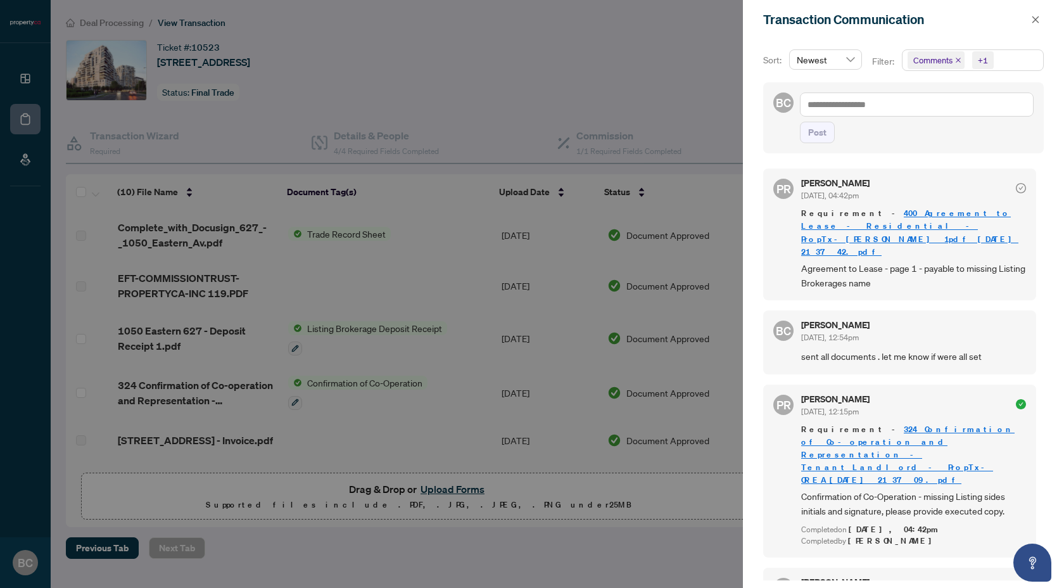
click at [974, 321] on div "Brian Coles Sep/07/2025, 12:54pm" at bounding box center [913, 332] width 225 height 23
drag, startPoint x: 924, startPoint y: 286, endPoint x: 946, endPoint y: 294, distance: 23.1
click at [929, 310] on div "BC Brian Coles Sep/07/2025, 12:54pm sent all documents . let me know if were al…" at bounding box center [899, 341] width 273 height 63
drag, startPoint x: 986, startPoint y: 270, endPoint x: 893, endPoint y: 254, distance: 94.5
click at [893, 254] on div "PR Puvitha Ramachandran Sep/08/2025, 04:42pm Requirement - 400 Agreement to Lea…" at bounding box center [899, 232] width 273 height 132
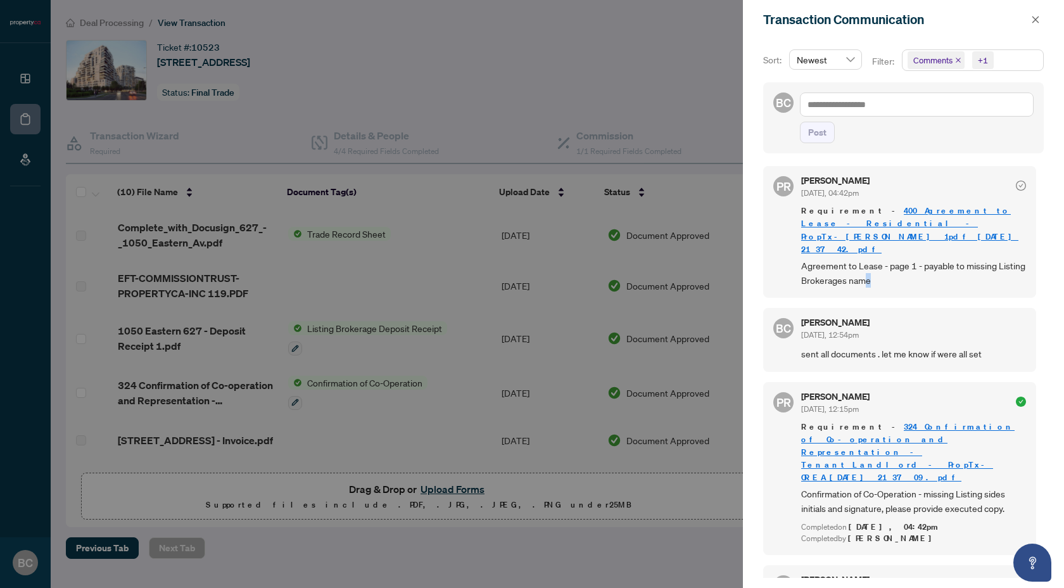
click at [932, 265] on div "PR Puvitha Ramachandran Sep/08/2025, 04:42pm Requirement - 400 Agreement to Lea…" at bounding box center [899, 232] width 273 height 132
click at [960, 262] on div "PR Puvitha Ramachandran Sep/08/2025, 04:42pm Requirement - 400 Agreement to Lea…" at bounding box center [899, 232] width 273 height 132
drag, startPoint x: 1015, startPoint y: 266, endPoint x: 972, endPoint y: 253, distance: 44.9
click at [972, 253] on div "PR Puvitha Ramachandran Sep/08/2025, 04:42pm Requirement - 400 Agreement to Lea…" at bounding box center [899, 232] width 273 height 132
click at [981, 258] on span "Agreement to Lease - page 1 - payable to missing Listing Brokerages name" at bounding box center [913, 273] width 225 height 30
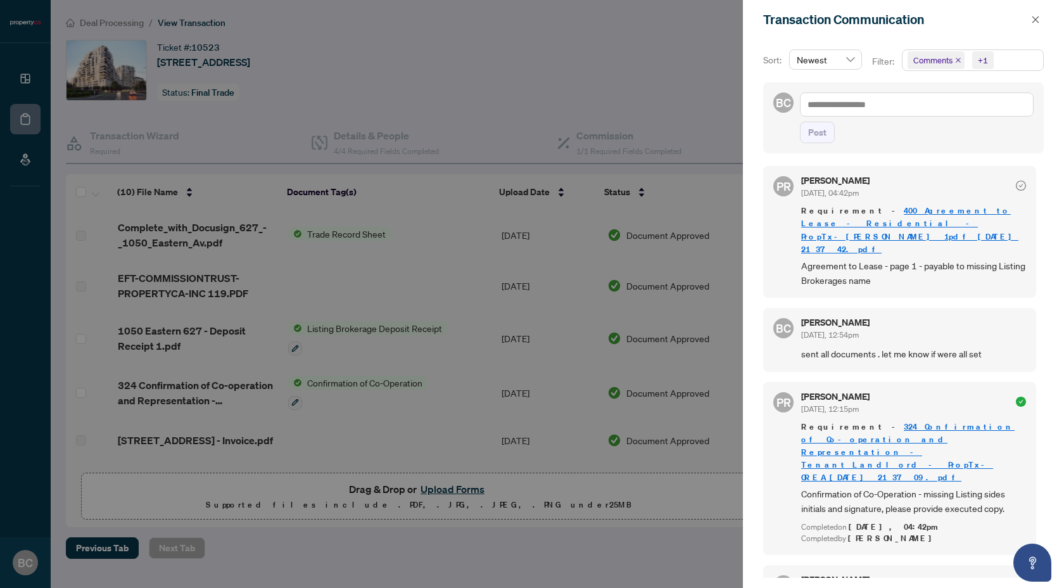
click at [906, 258] on span "Agreement to Lease - page 1 - payable to missing Listing Brokerages name" at bounding box center [913, 273] width 225 height 30
click at [944, 260] on span "Agreement to Lease - page 1 - payable to missing Listing Brokerages name" at bounding box center [913, 273] width 225 height 30
click at [898, 210] on link "400 Agreement to Lease - Residential - PropTx-[PERSON_NAME] 1pdf_[DATE] 21_37_4…" at bounding box center [909, 229] width 217 height 49
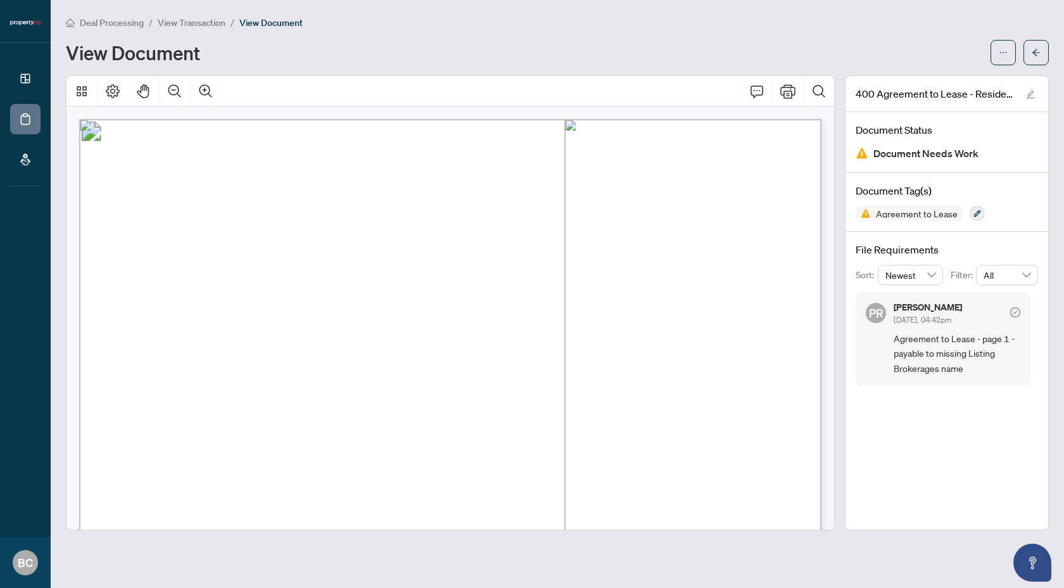
click at [438, 37] on div "Deal Processing / View Transaction / View Document View Document" at bounding box center [557, 40] width 983 height 50
click at [461, 51] on div "View Document" at bounding box center [524, 52] width 917 height 20
click at [457, 47] on div "View Document" at bounding box center [524, 52] width 917 height 20
